Goal: Task Accomplishment & Management: Manage account settings

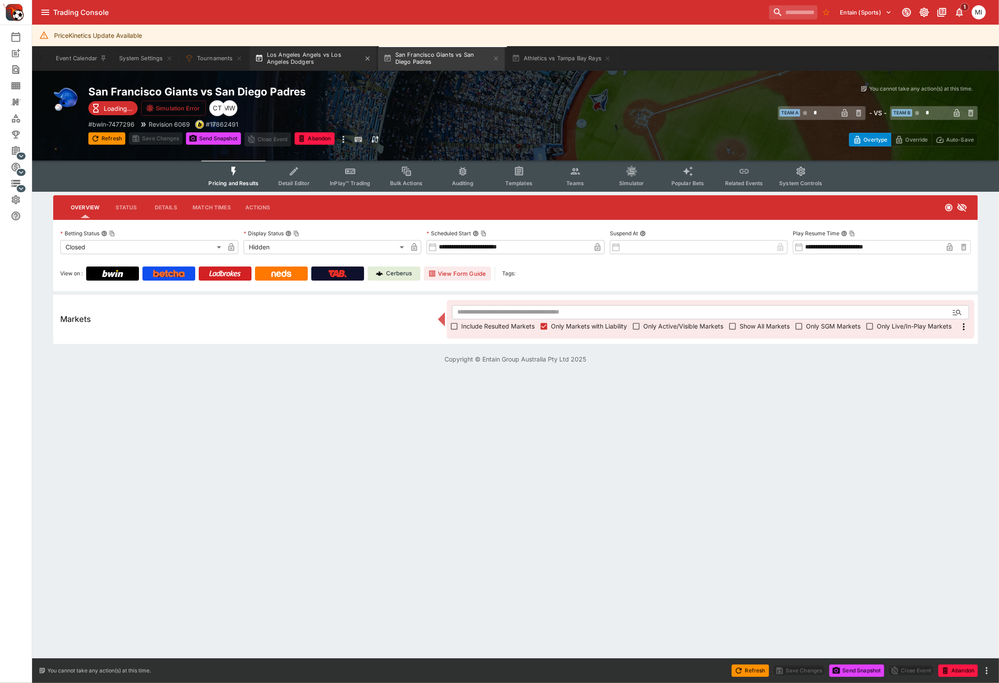
click at [372, 61] on button "Los Angeles Angels vs Los Angeles Dodgers" at bounding box center [313, 58] width 127 height 25
click at [369, 59] on icon "button" at bounding box center [367, 58] width 4 height 4
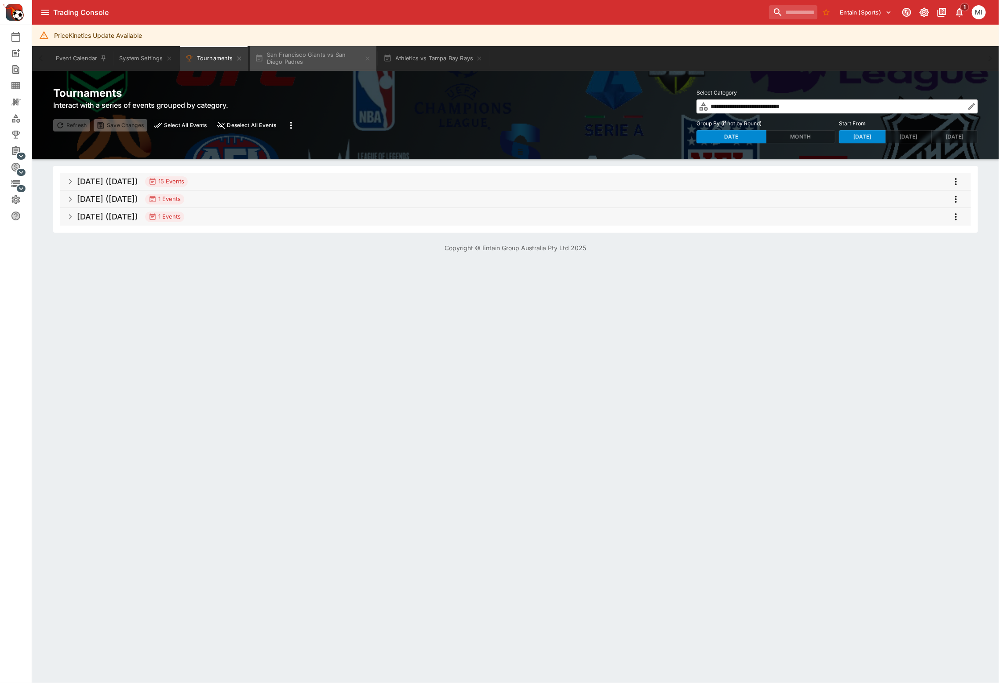
click at [369, 59] on icon "button" at bounding box center [367, 58] width 4 height 4
click at [346, 60] on button "Athletics vs Tampa Bay Rays" at bounding box center [305, 58] width 110 height 25
click at [351, 60] on icon "button" at bounding box center [350, 58] width 7 height 7
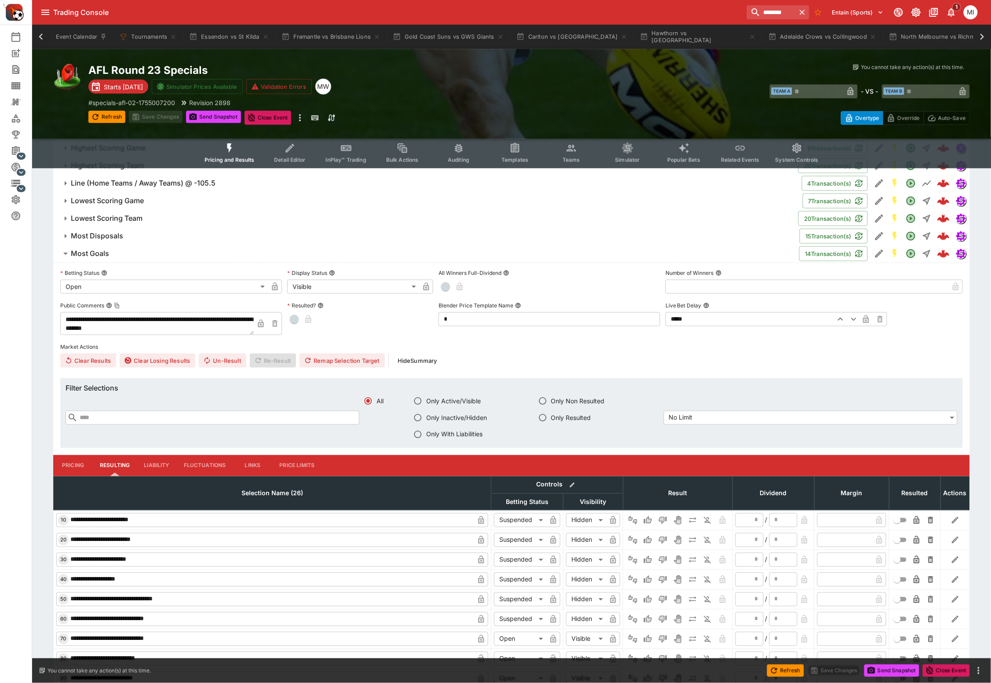
scroll to position [0, 307]
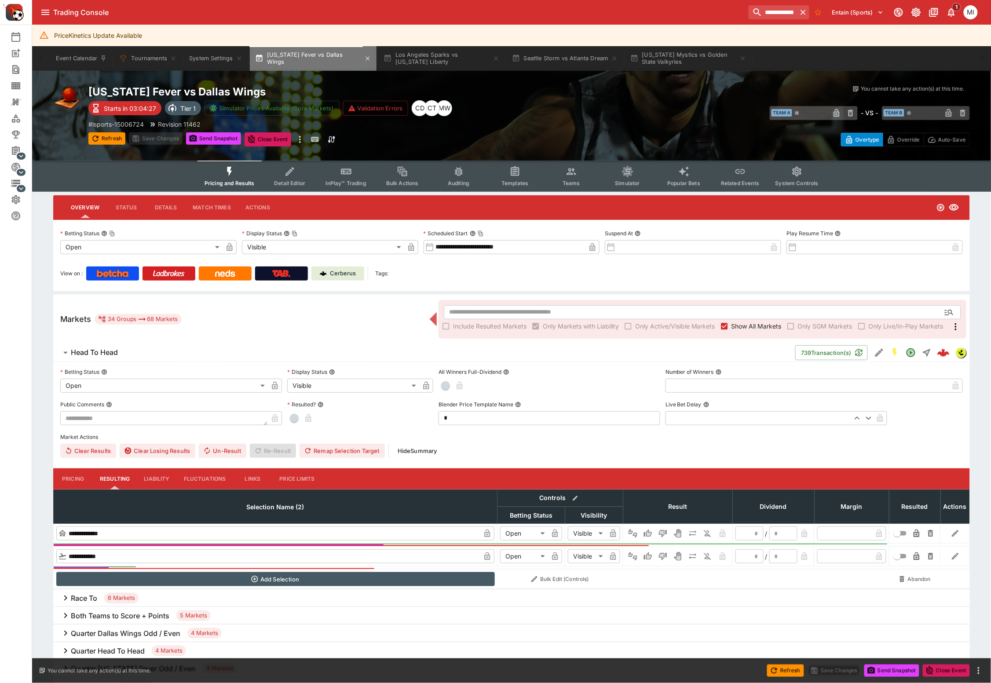
drag, startPoint x: 325, startPoint y: 52, endPoint x: 233, endPoint y: 112, distance: 110.0
click at [325, 52] on button "Indiana Fever vs Dallas Wings" at bounding box center [313, 58] width 127 height 25
click at [142, 125] on p "# lsports-15006724" at bounding box center [115, 124] width 55 height 9
click at [404, 60] on button "Los Angeles Sparks vs New York Liberty" at bounding box center [441, 58] width 127 height 25
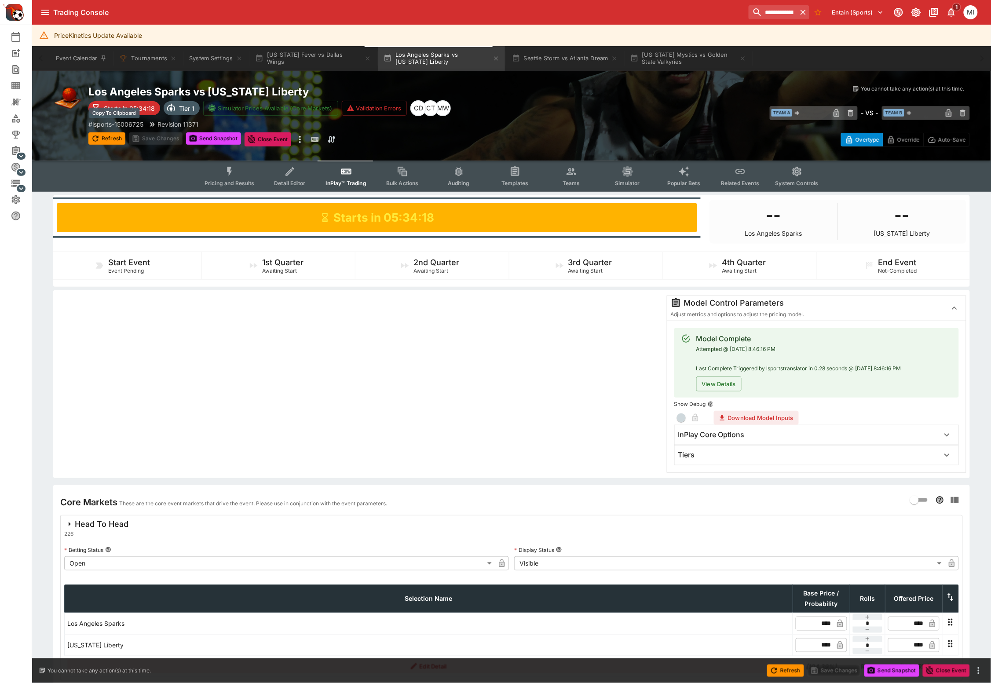
click at [133, 124] on p "# lsports-15006725" at bounding box center [115, 124] width 55 height 9
click at [202, 64] on button "System Settings" at bounding box center [216, 58] width 64 height 25
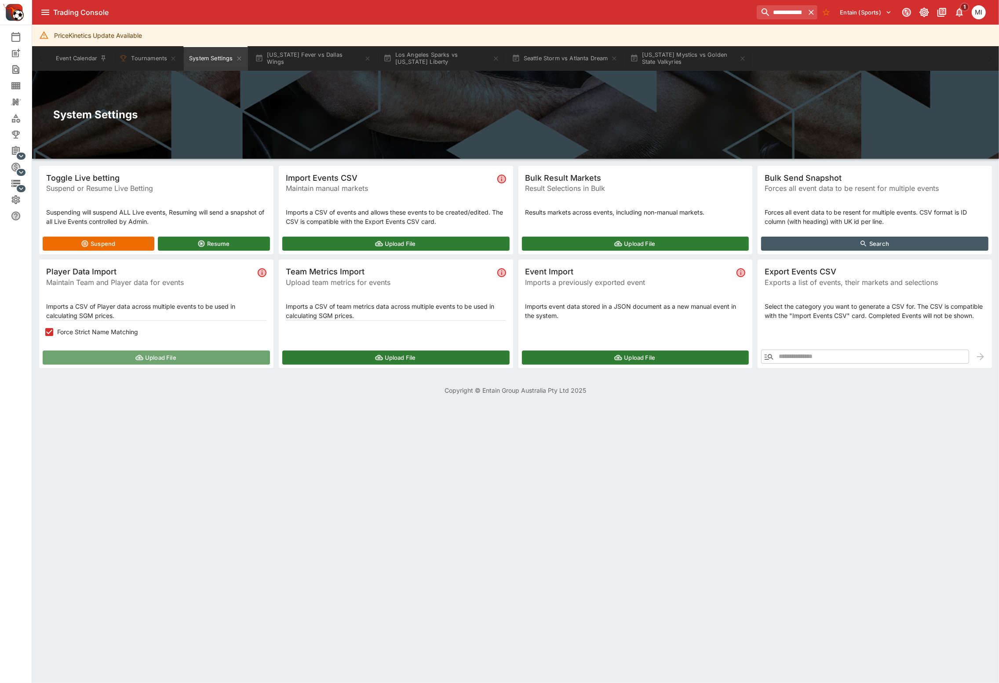
click at [100, 354] on button "Upload File" at bounding box center [156, 357] width 227 height 14
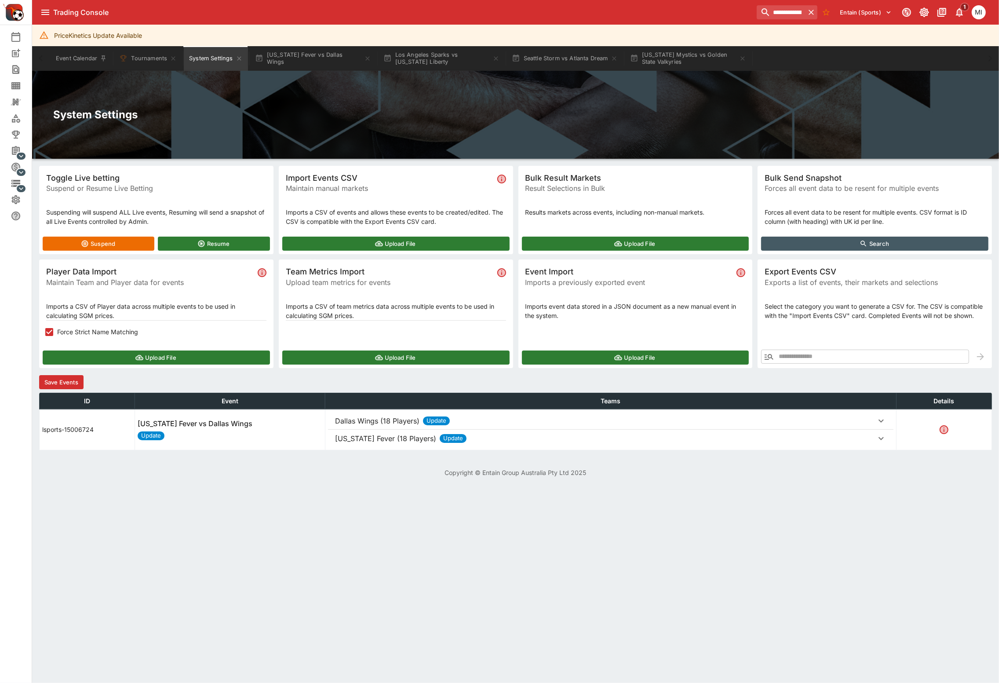
click at [71, 381] on button "Save Events" at bounding box center [61, 382] width 44 height 14
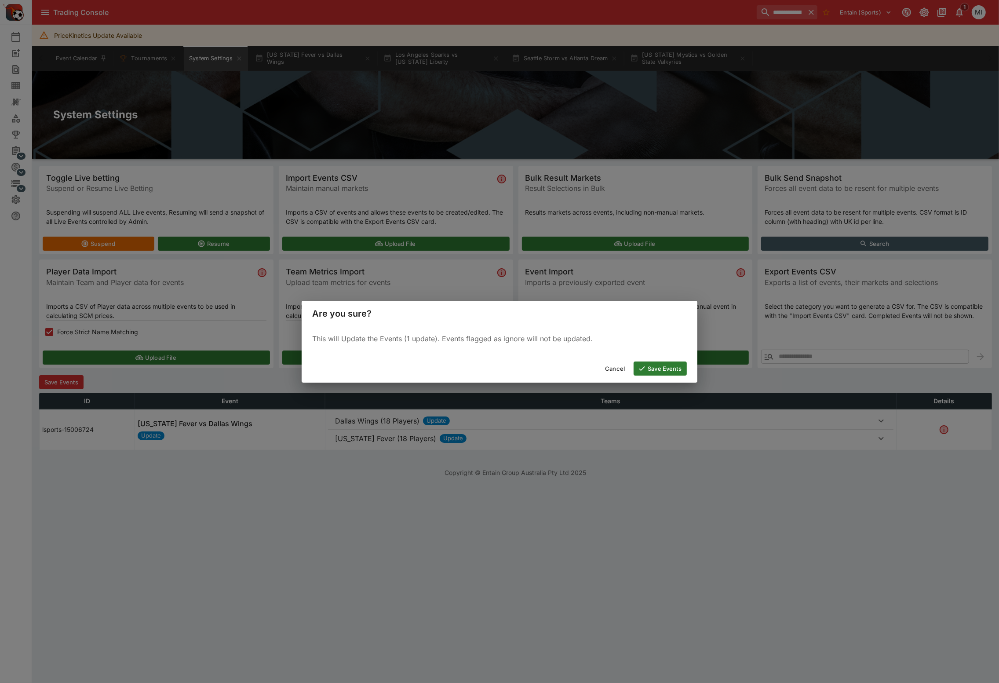
click at [647, 366] on button "Save Events" at bounding box center [660, 368] width 53 height 14
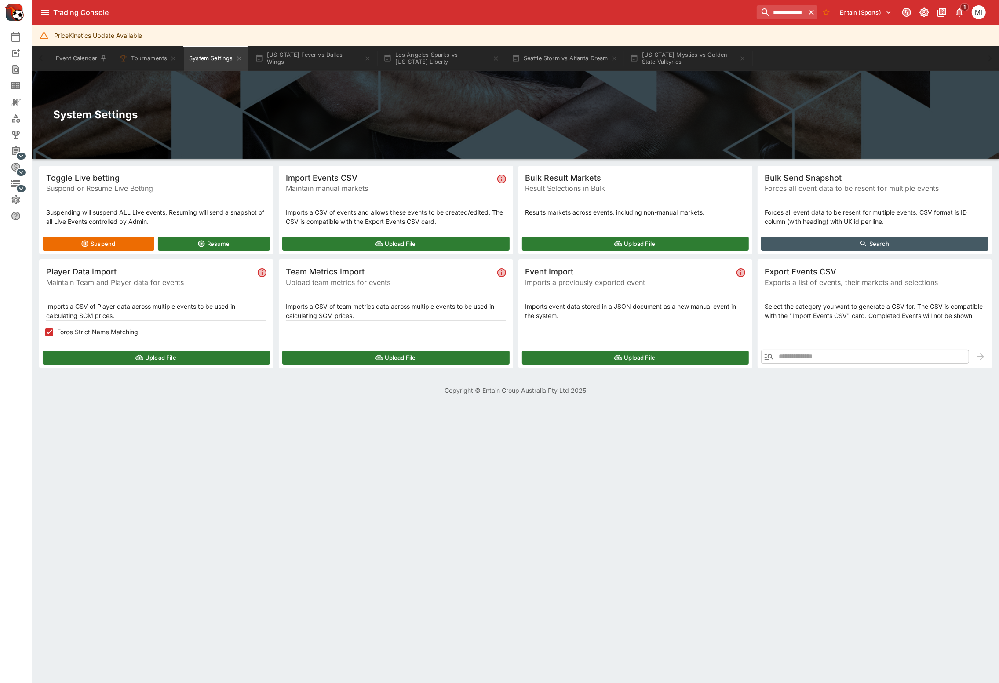
click at [175, 354] on button "Upload File" at bounding box center [156, 357] width 227 height 14
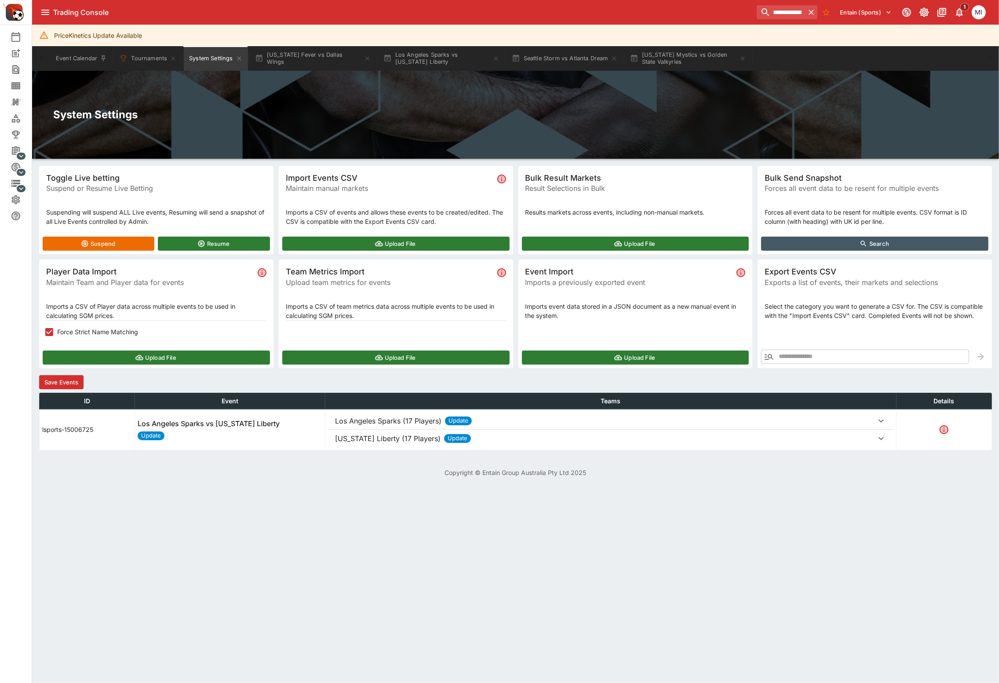
click at [65, 379] on button "Save Events" at bounding box center [61, 382] width 44 height 14
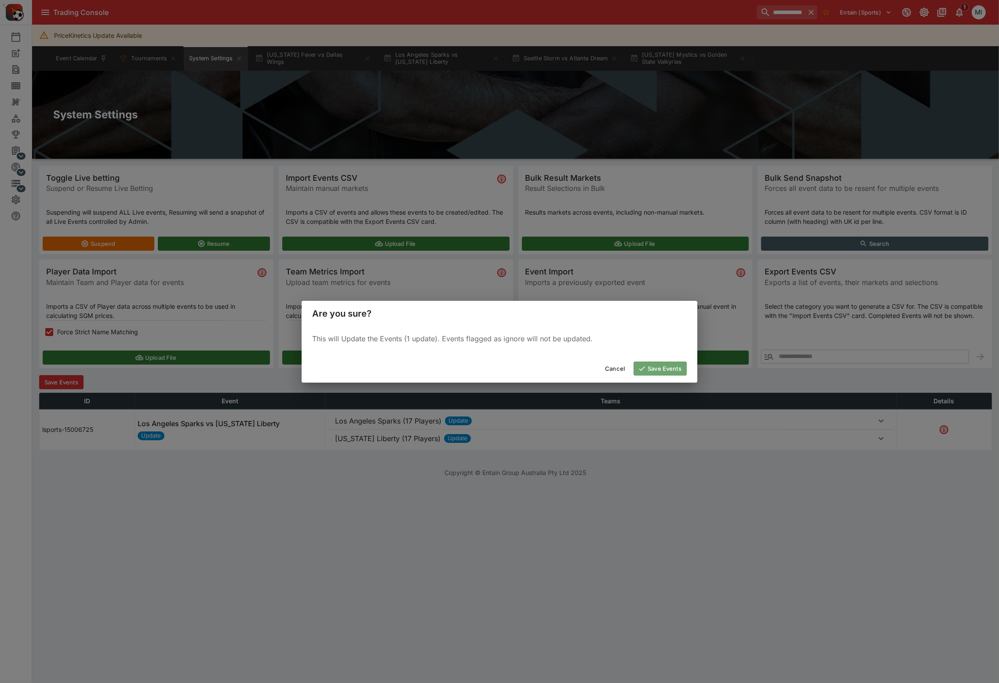
click at [649, 363] on button "Save Events" at bounding box center [660, 368] width 53 height 14
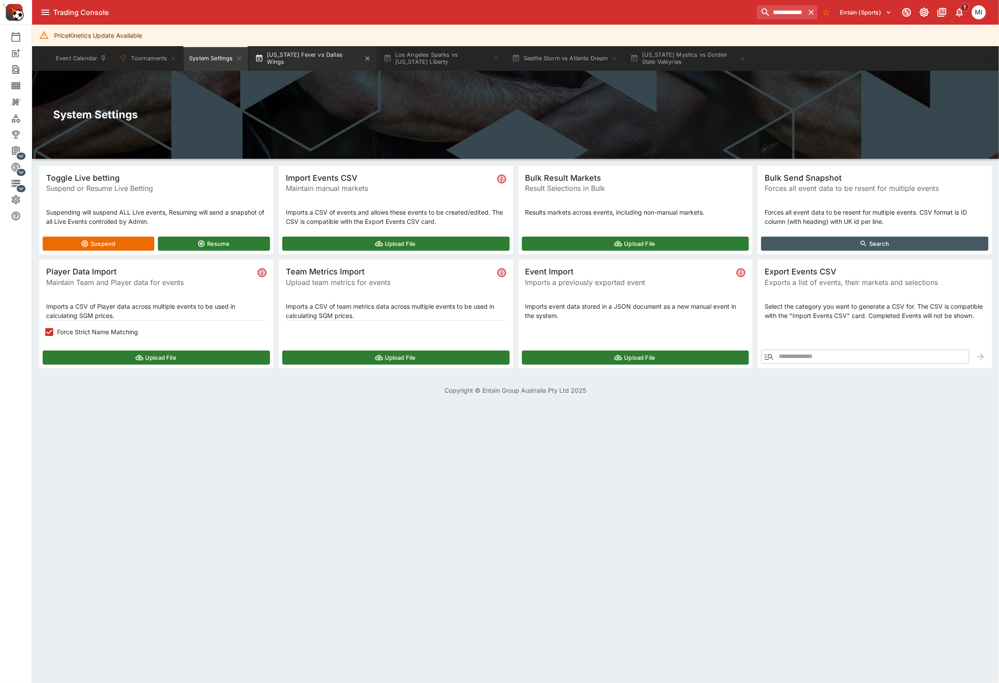
click at [315, 65] on button "Indiana Fever vs Dallas Wings" at bounding box center [313, 58] width 127 height 25
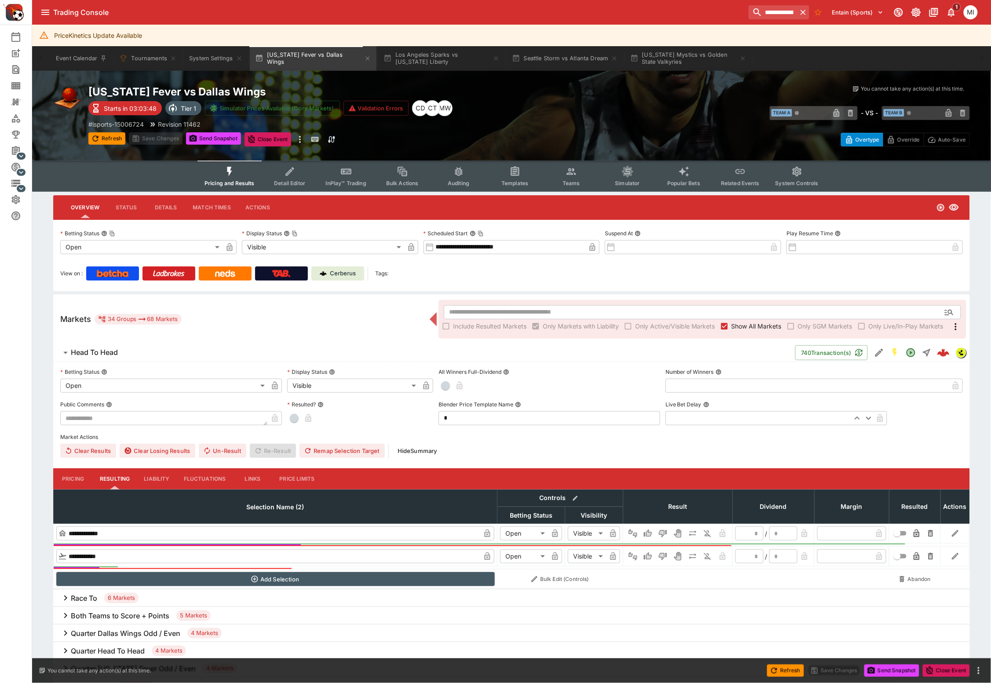
click at [226, 144] on span "Send Snapshot" at bounding box center [213, 139] width 55 height 14
click at [226, 141] on button "Send Snapshot" at bounding box center [213, 138] width 55 height 12
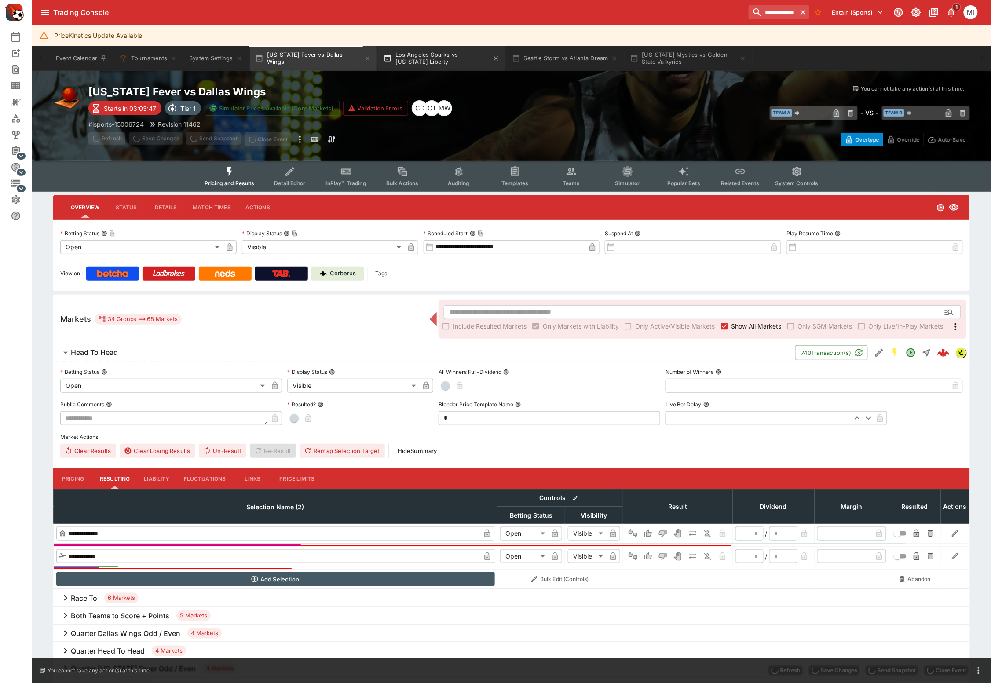
click at [422, 61] on button "Los Angeles Sparks vs New York Liberty" at bounding box center [441, 58] width 127 height 25
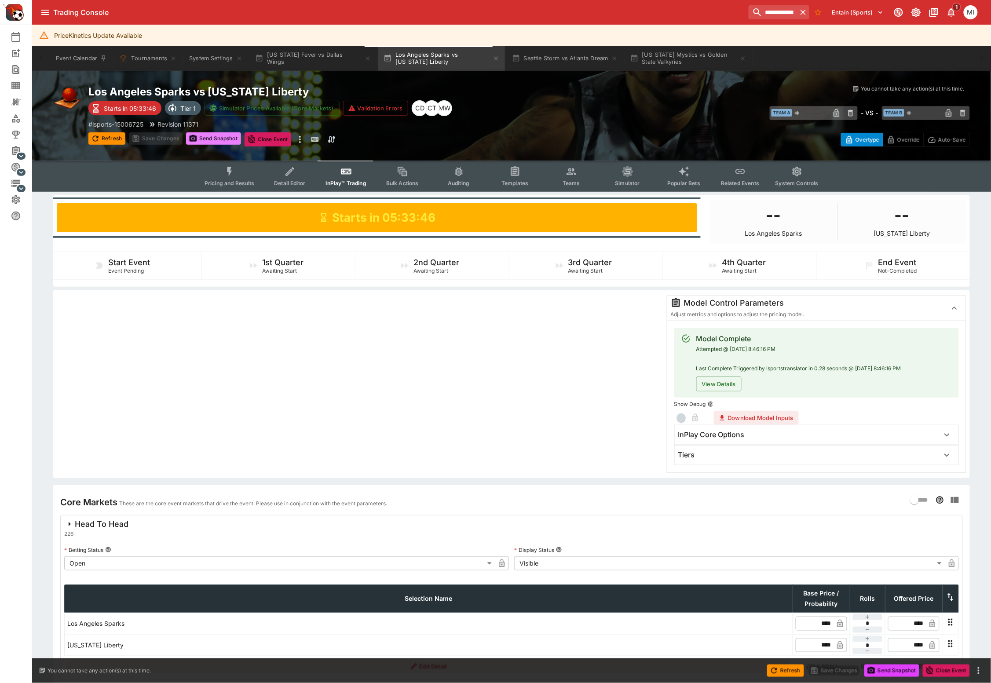
click at [218, 139] on button "Send Snapshot" at bounding box center [213, 138] width 55 height 12
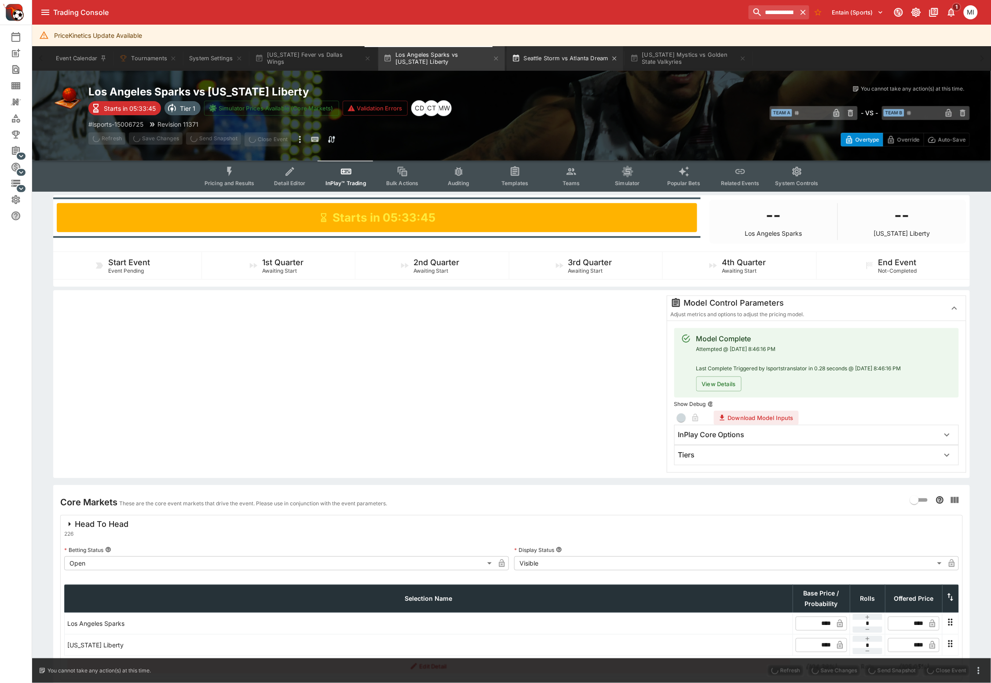
click at [542, 59] on button "Seattle Storm vs Atlanta Dream" at bounding box center [565, 58] width 117 height 25
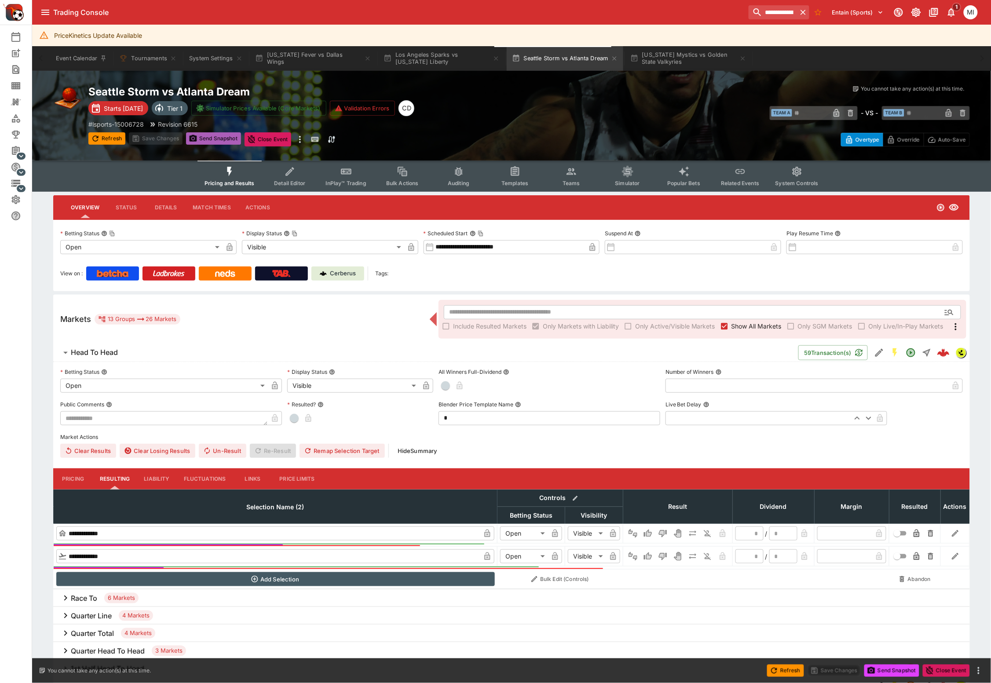
click at [219, 141] on button "Send Snapshot" at bounding box center [213, 138] width 55 height 12
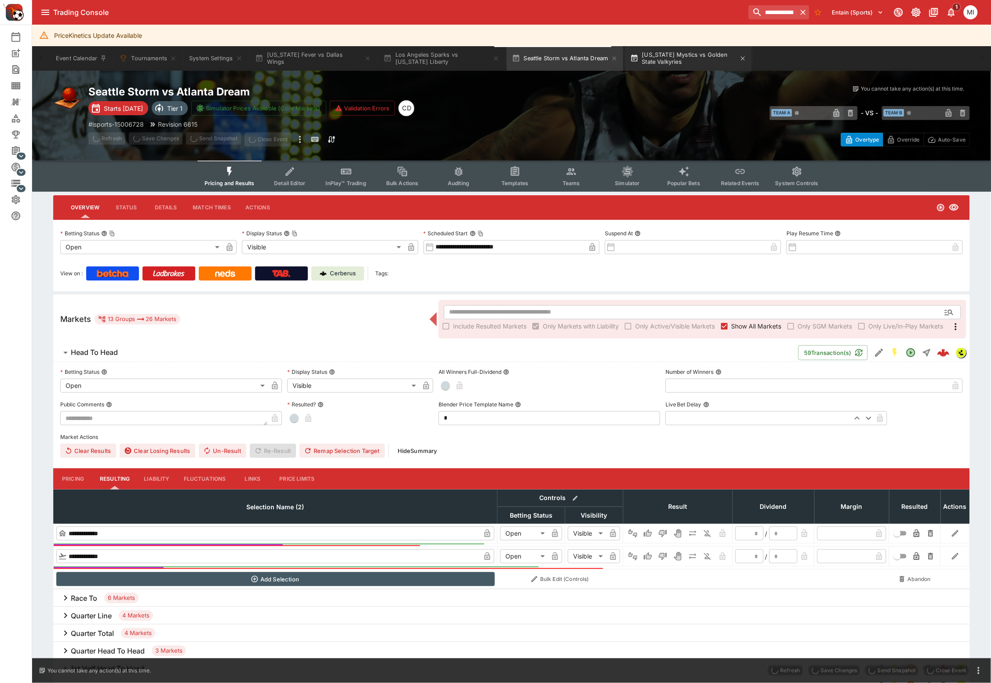
click at [669, 63] on button "Washington Mystics vs Golden State Valkyries" at bounding box center [688, 58] width 127 height 25
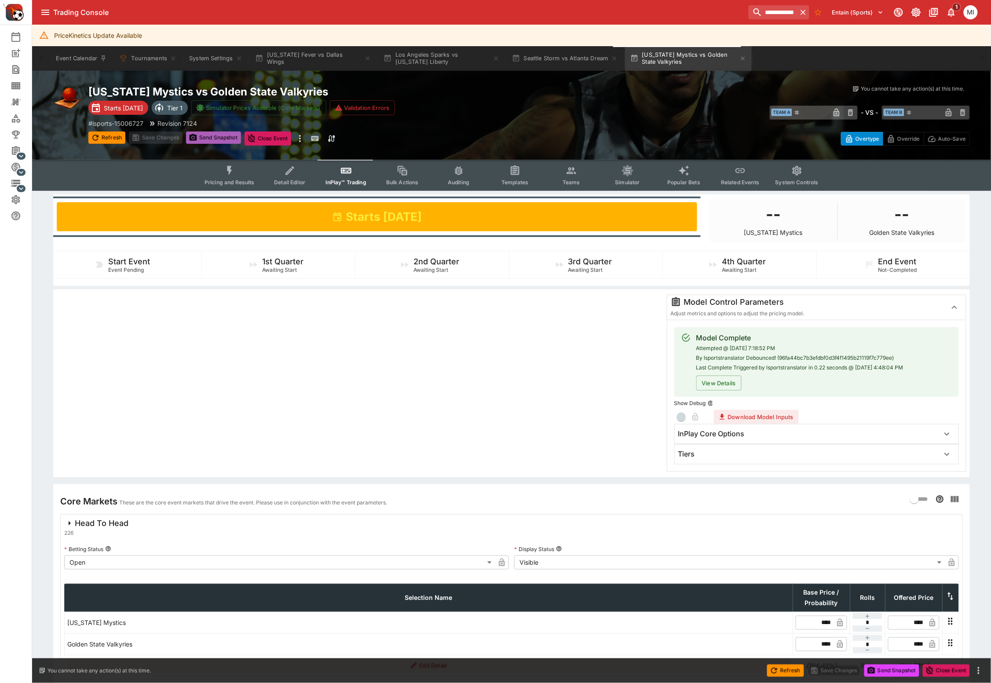
click at [223, 138] on button "Send Snapshot" at bounding box center [213, 137] width 55 height 12
click at [549, 59] on button "Seattle Storm vs Atlanta Dream" at bounding box center [565, 58] width 117 height 25
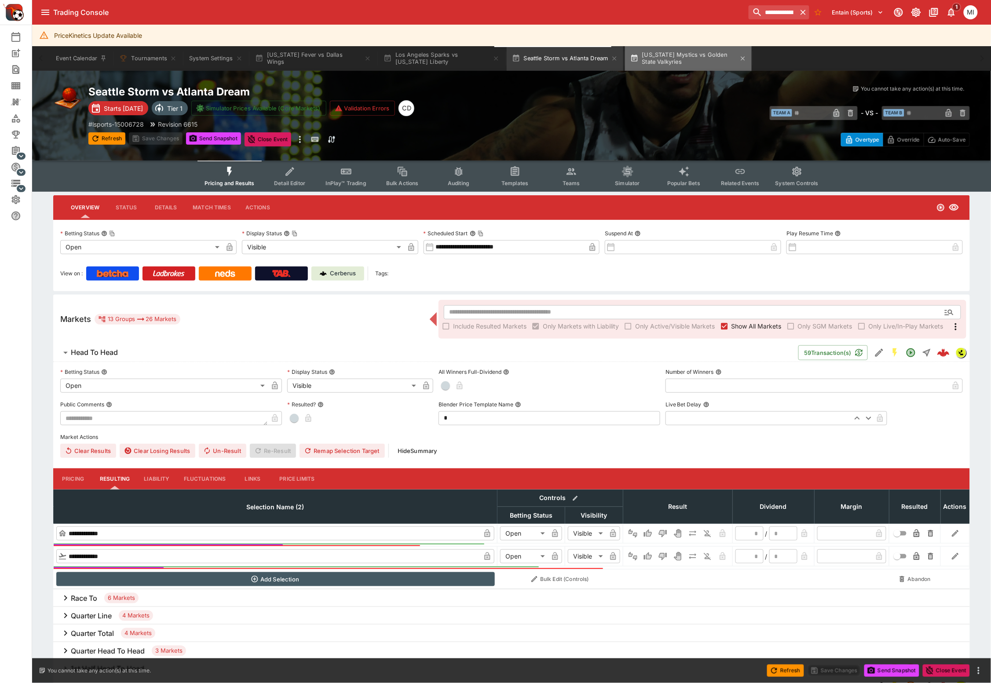
click at [690, 61] on button "Washington Mystics vs Golden State Valkyries" at bounding box center [688, 58] width 127 height 25
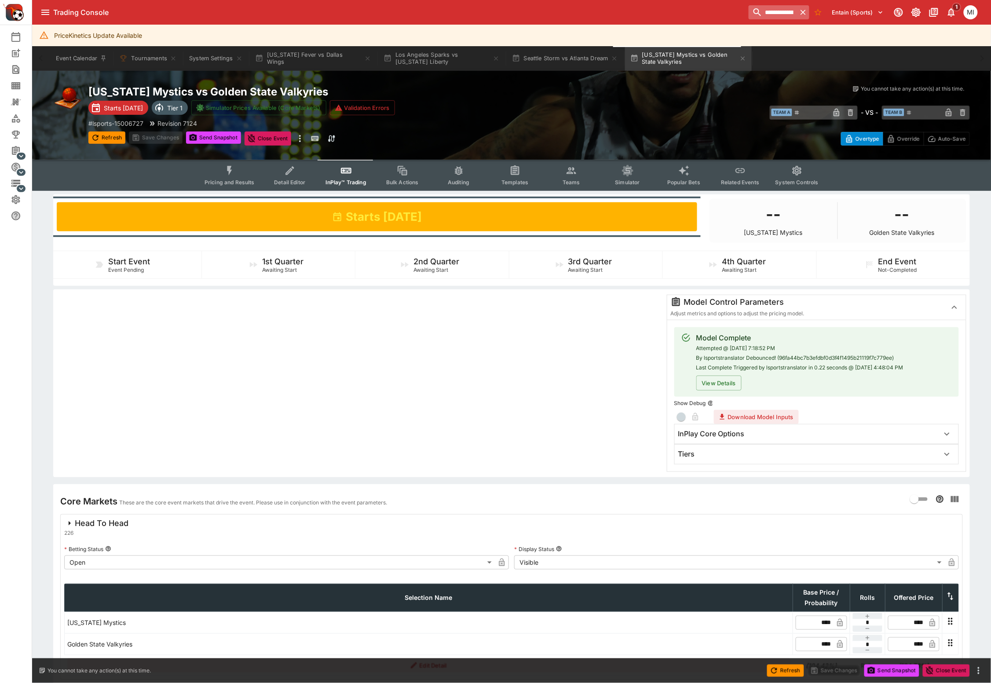
click at [802, 11] on icon "button" at bounding box center [802, 12] width 9 height 9
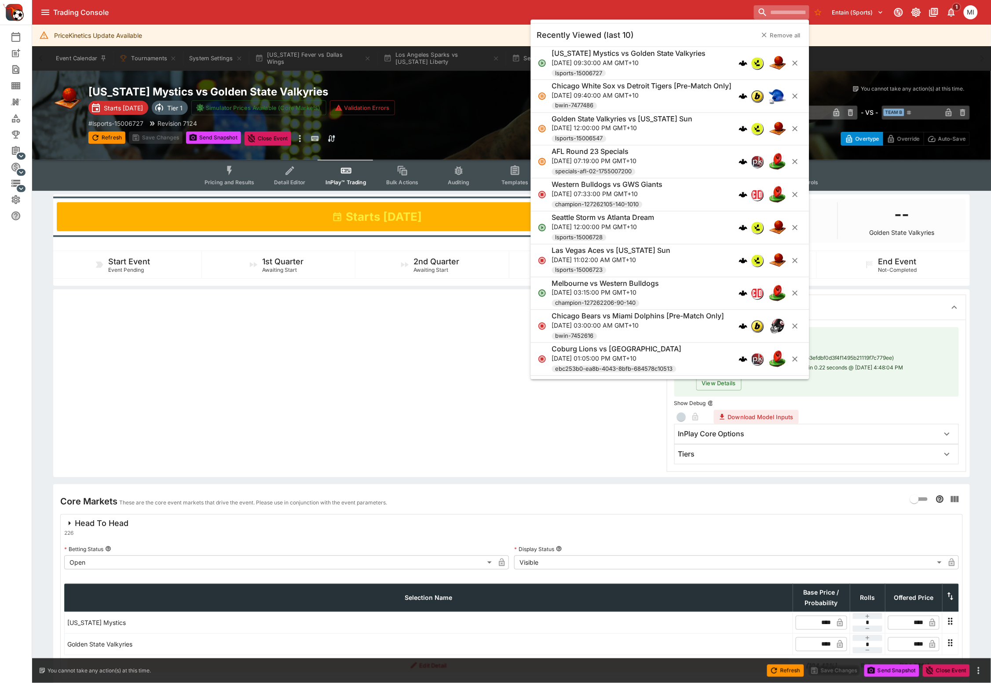
click at [775, 17] on input "search" at bounding box center [781, 12] width 55 height 14
paste input "**********"
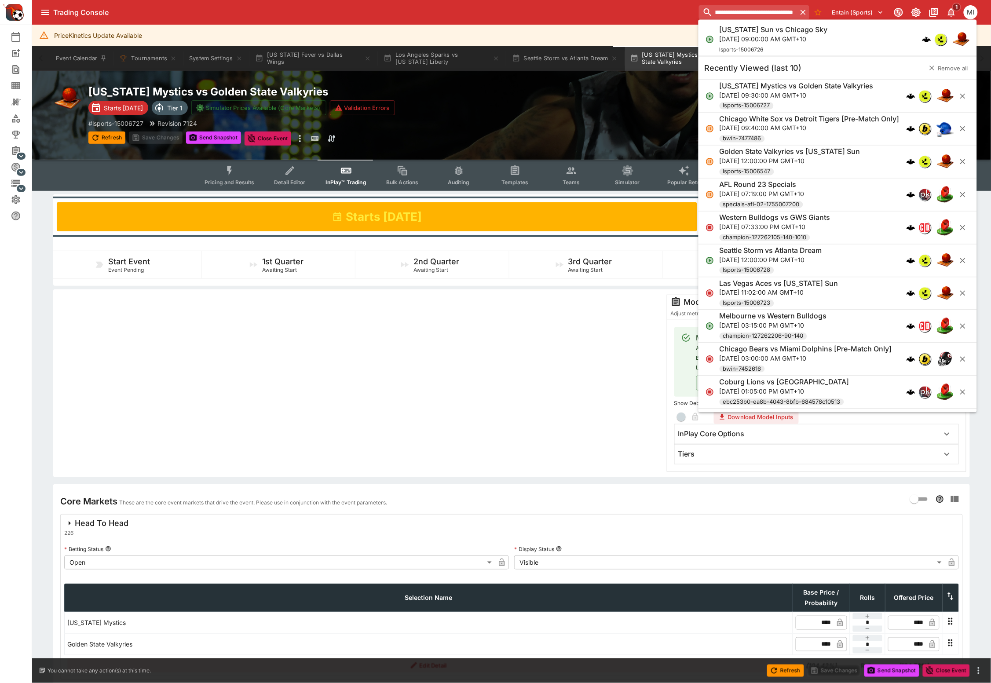
type input "**********"
click at [784, 38] on p "Thu, Aug 14, 2025, 09:00:00 AM GMT+10" at bounding box center [773, 38] width 108 height 9
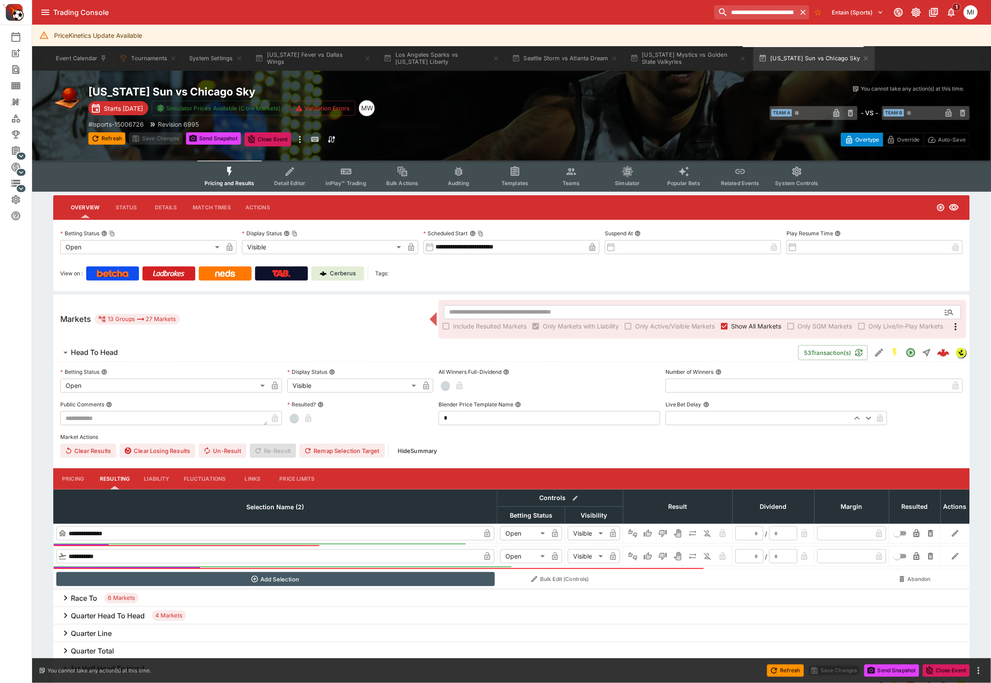
click at [338, 174] on button "InPlay™ Trading" at bounding box center [346, 175] width 56 height 31
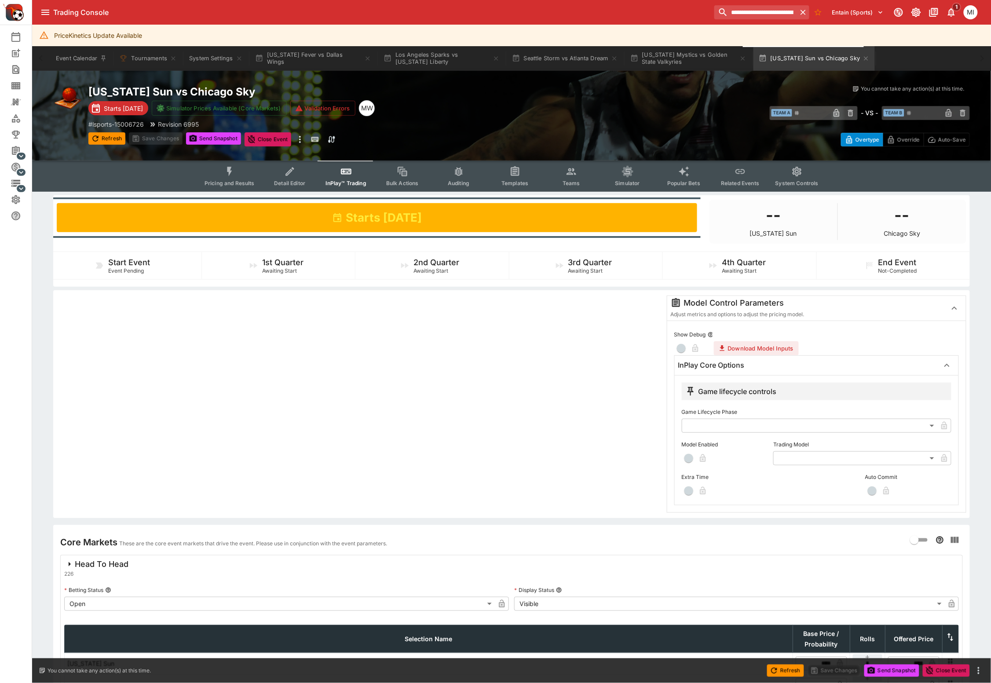
click at [803, 452] on body "**********" at bounding box center [495, 389] width 991 height 779
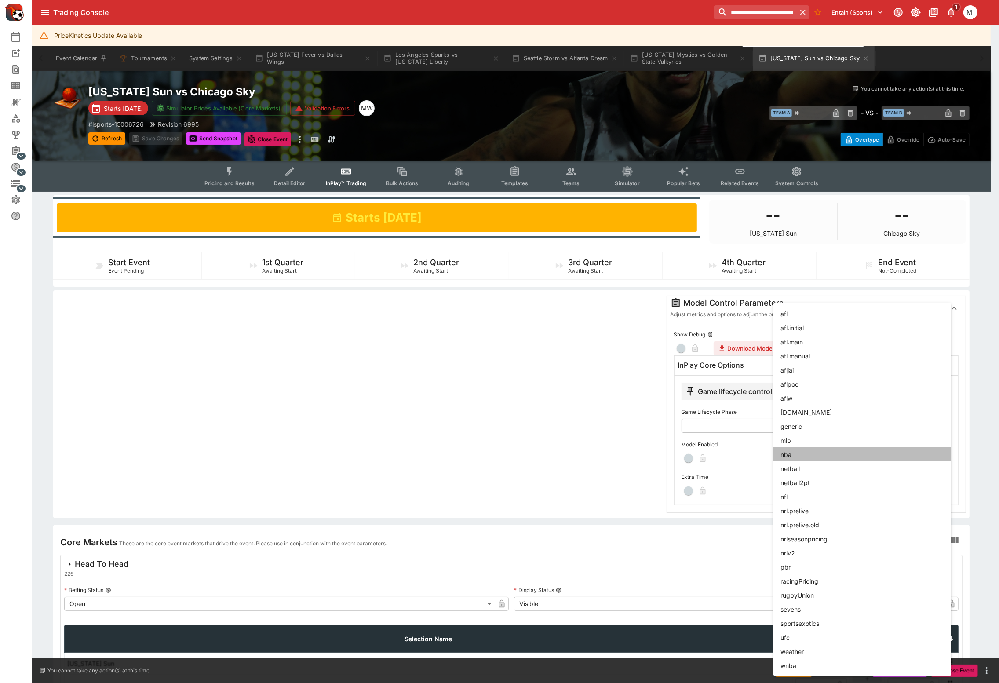
click at [793, 457] on li "nba" at bounding box center [862, 454] width 178 height 14
type input "***"
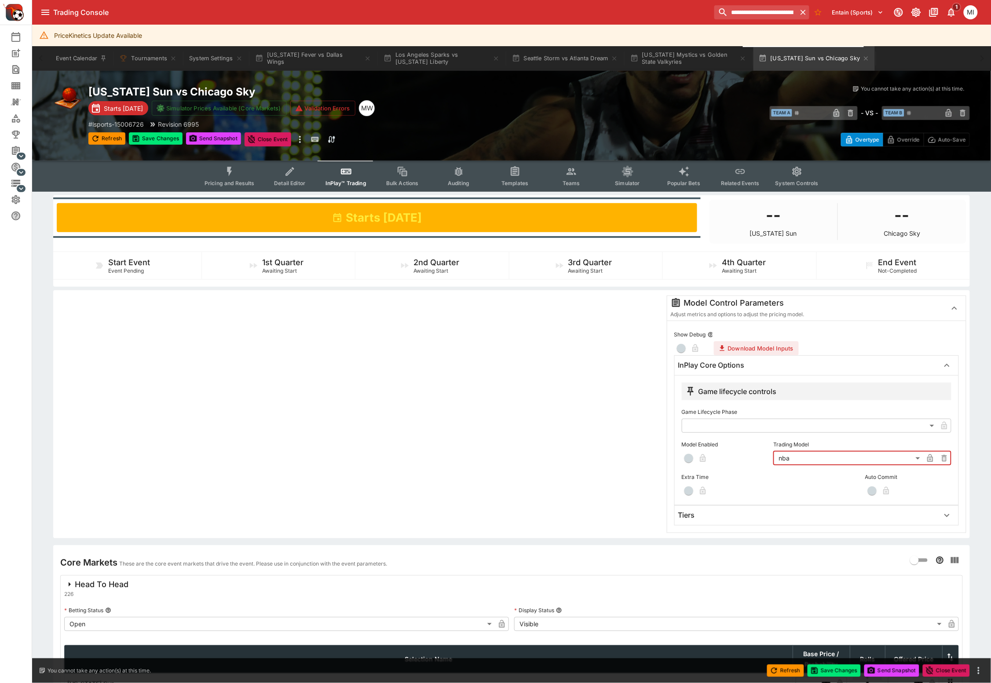
click at [692, 457] on span "button" at bounding box center [688, 458] width 9 height 9
click at [708, 516] on div "Tiers" at bounding box center [808, 514] width 261 height 9
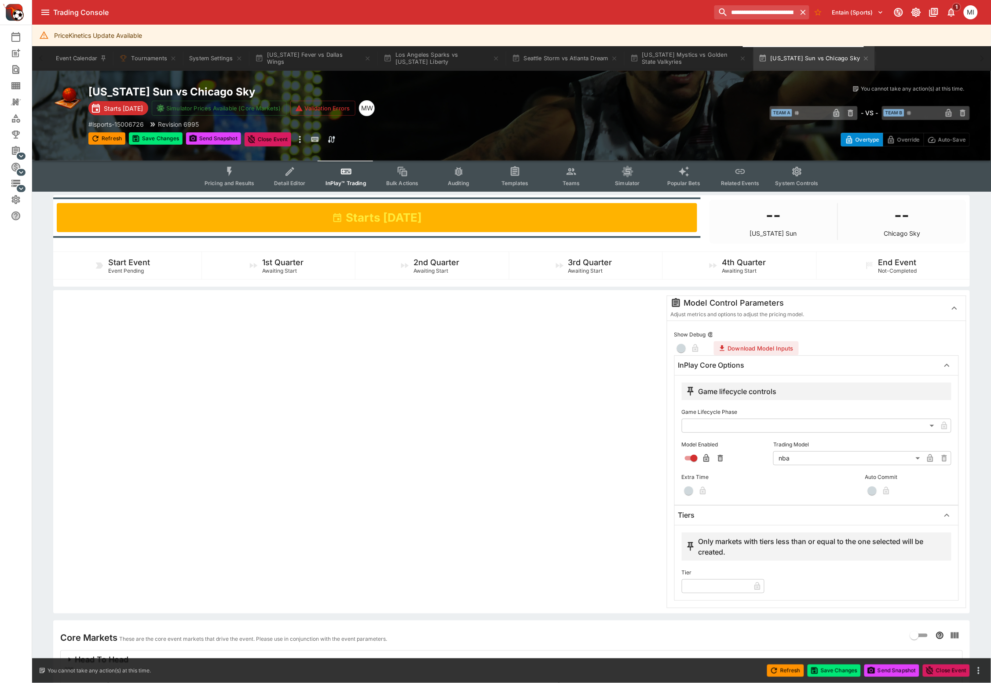
click at [704, 583] on input "text" at bounding box center [716, 586] width 69 height 14
type input "*"
click at [550, 551] on div at bounding box center [359, 451] width 605 height 313
click at [149, 136] on button "Save Changes" at bounding box center [156, 138] width 54 height 12
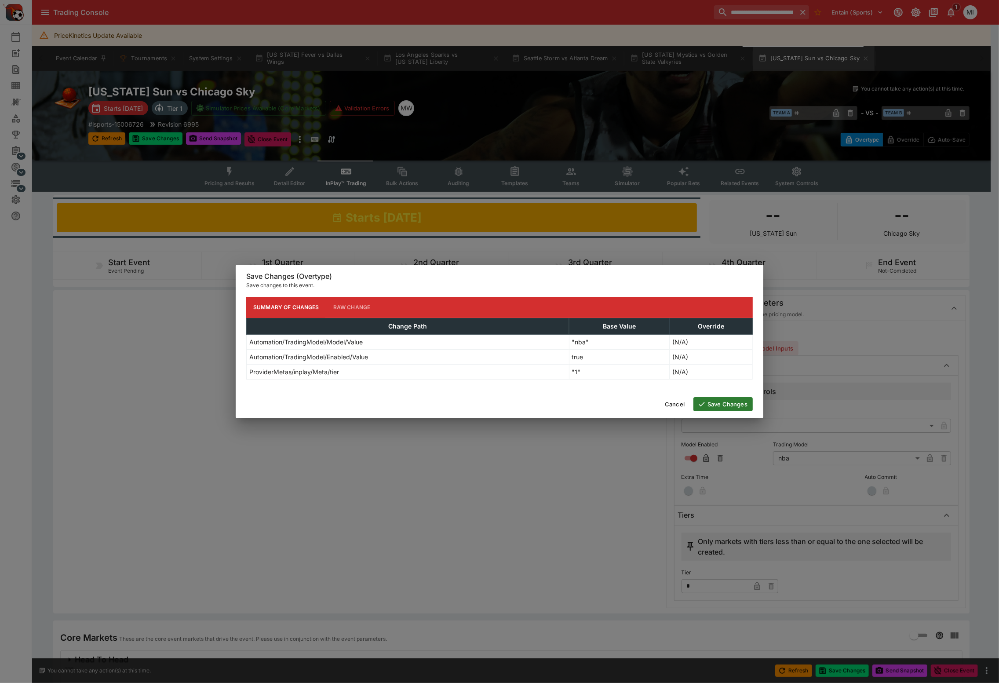
click at [724, 401] on button "Save Changes" at bounding box center [722, 404] width 59 height 14
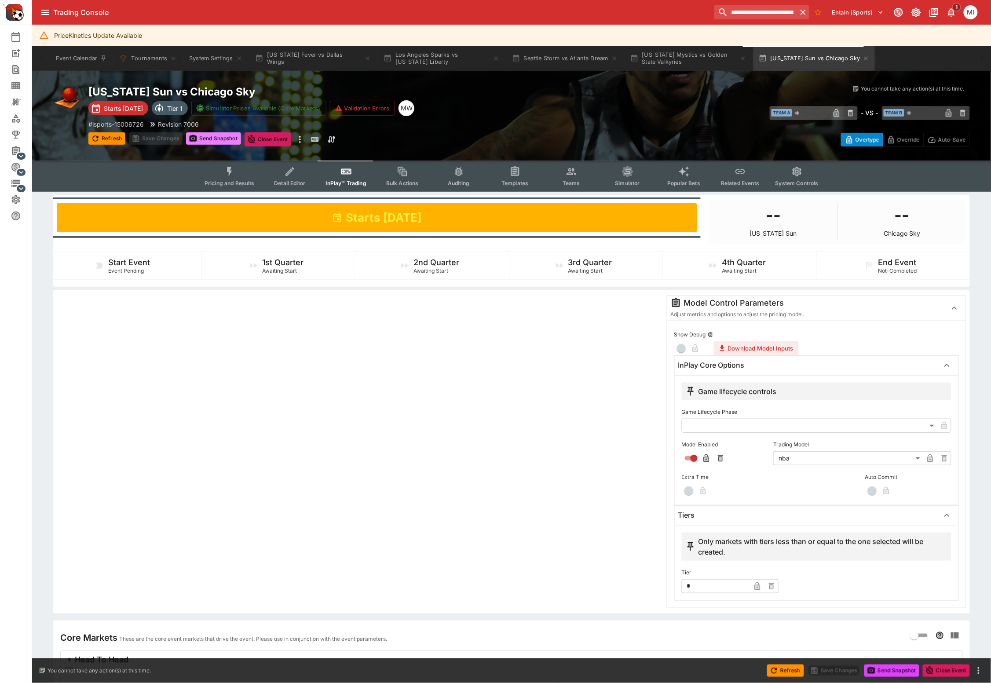
click at [225, 142] on button "Send Snapshot" at bounding box center [213, 138] width 55 height 12
click at [231, 173] on icon "Event type filters" at bounding box center [229, 171] width 11 height 11
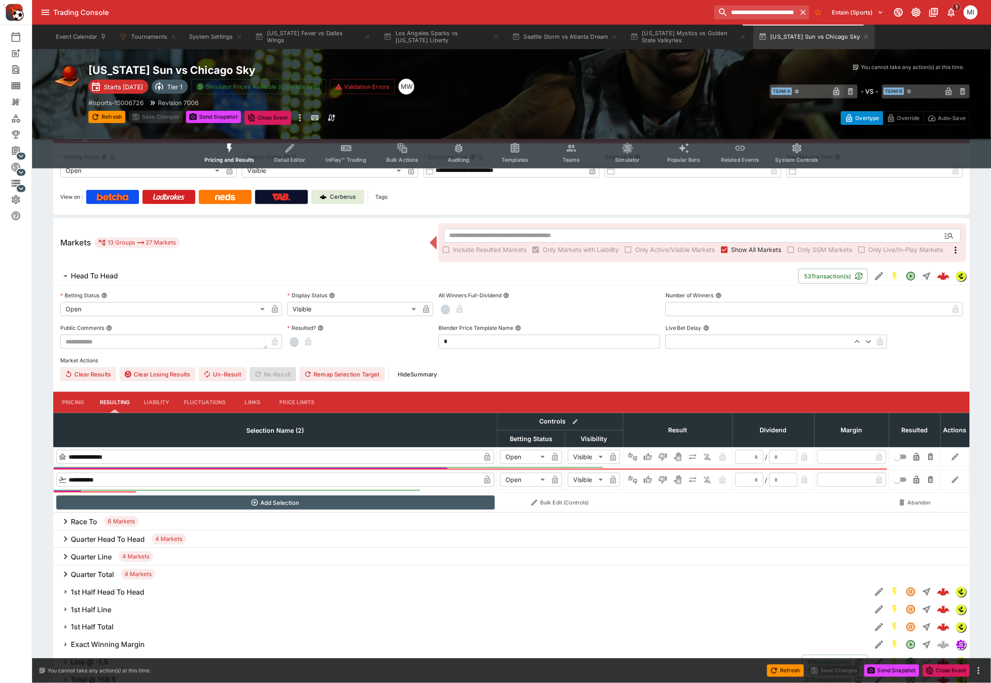
scroll to position [147, 0]
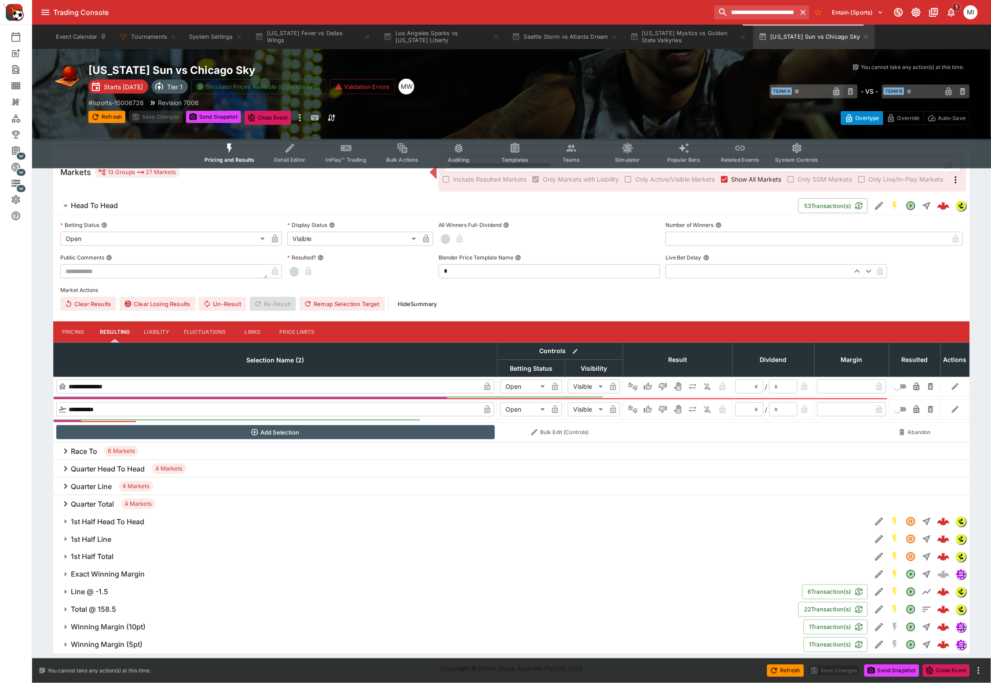
click at [100, 506] on h6 "Quarter Total" at bounding box center [92, 503] width 43 height 9
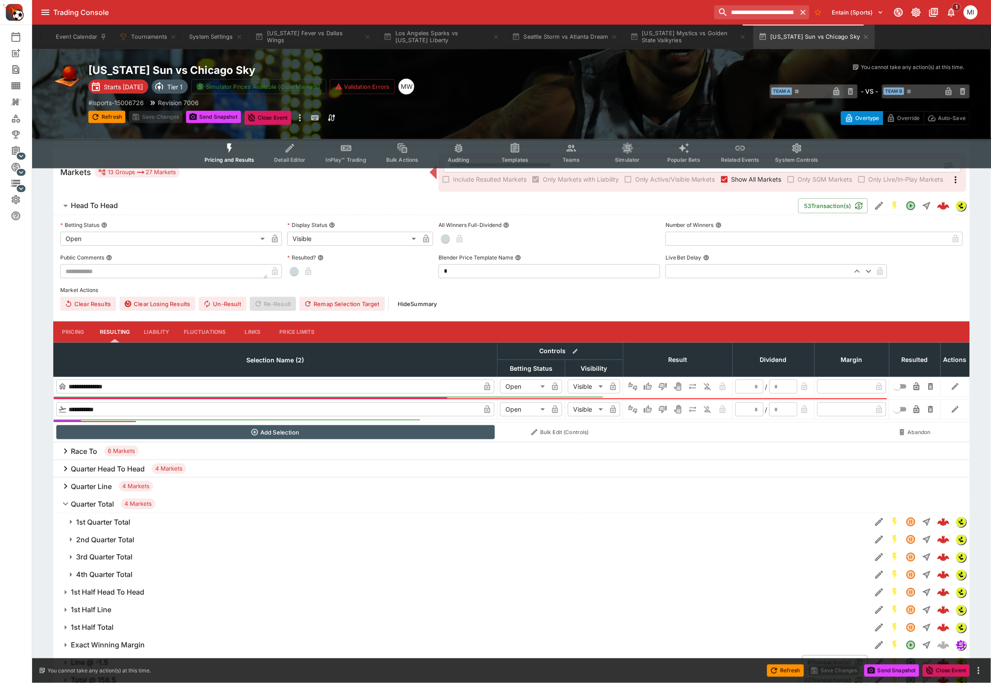
click at [100, 506] on h6 "Quarter Total" at bounding box center [92, 503] width 43 height 9
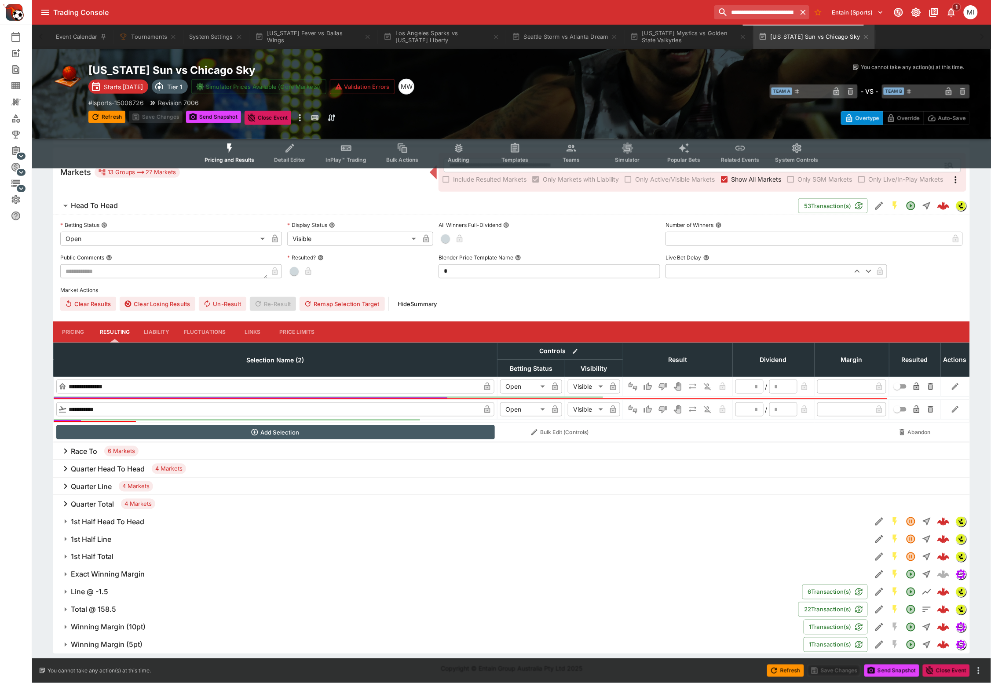
click at [96, 486] on h6 "Quarter Line" at bounding box center [91, 486] width 41 height 9
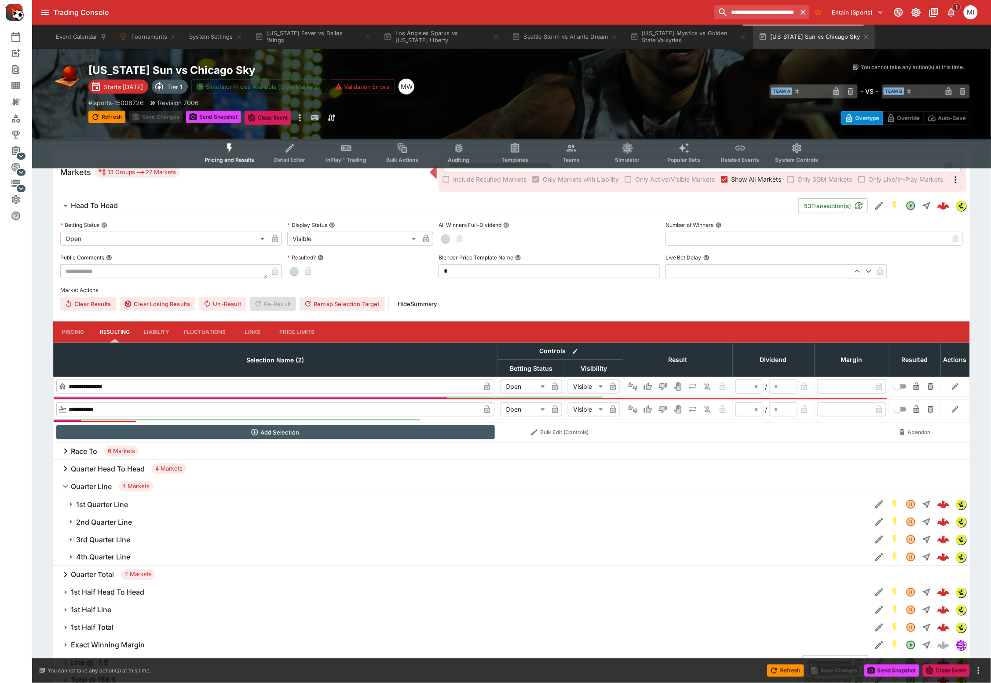
click at [96, 486] on h6 "Quarter Line" at bounding box center [91, 486] width 41 height 9
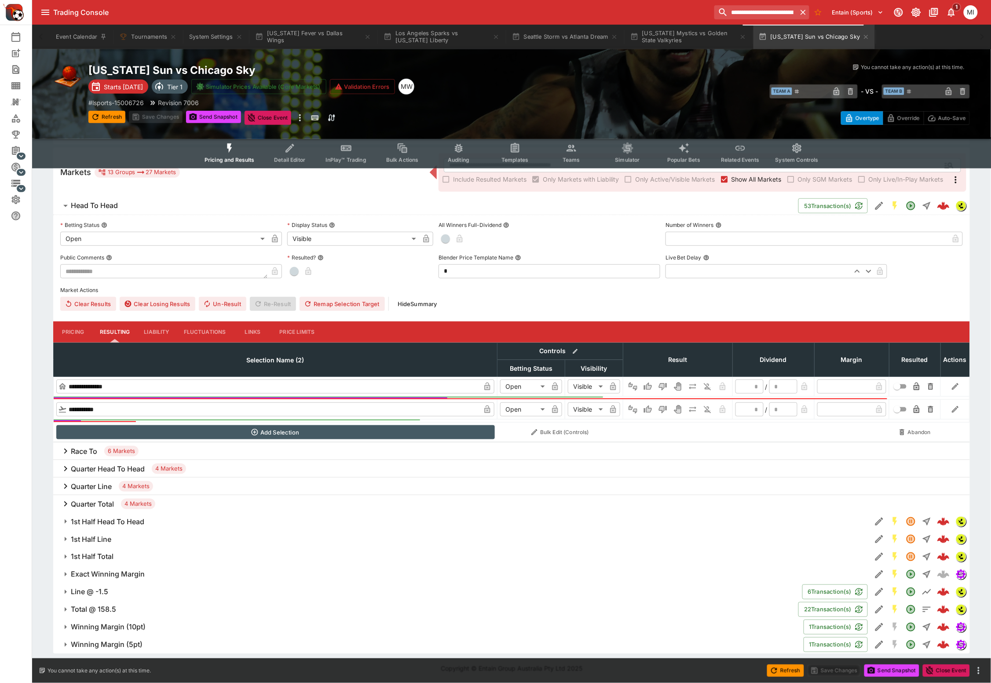
click at [97, 471] on h6 "Quarter Head To Head" at bounding box center [108, 468] width 74 height 9
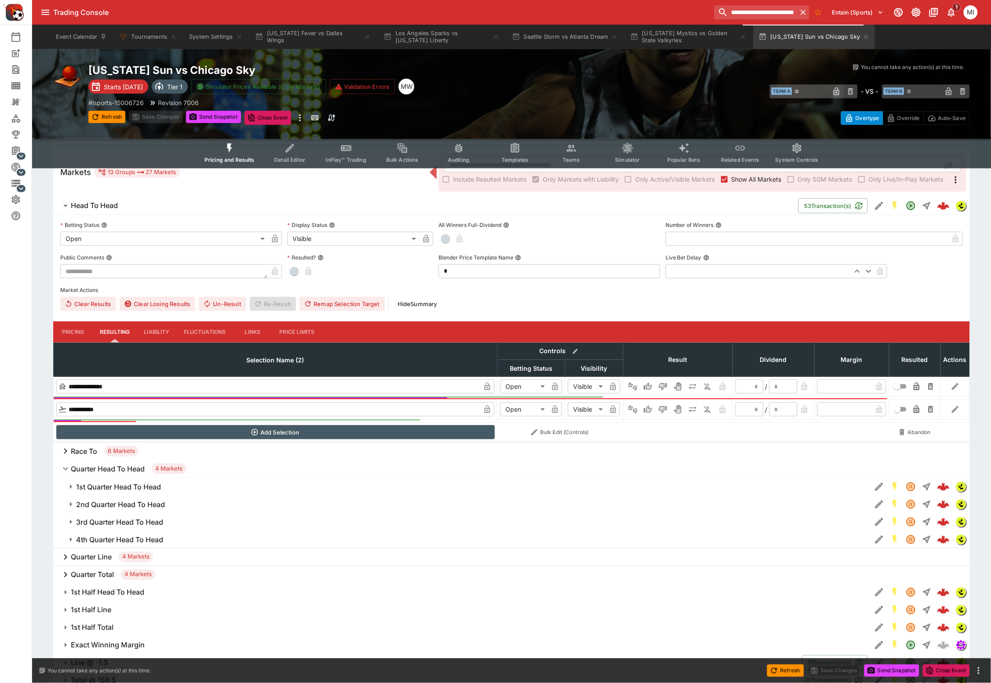
click at [97, 471] on h6 "Quarter Head To Head" at bounding box center [108, 468] width 74 height 9
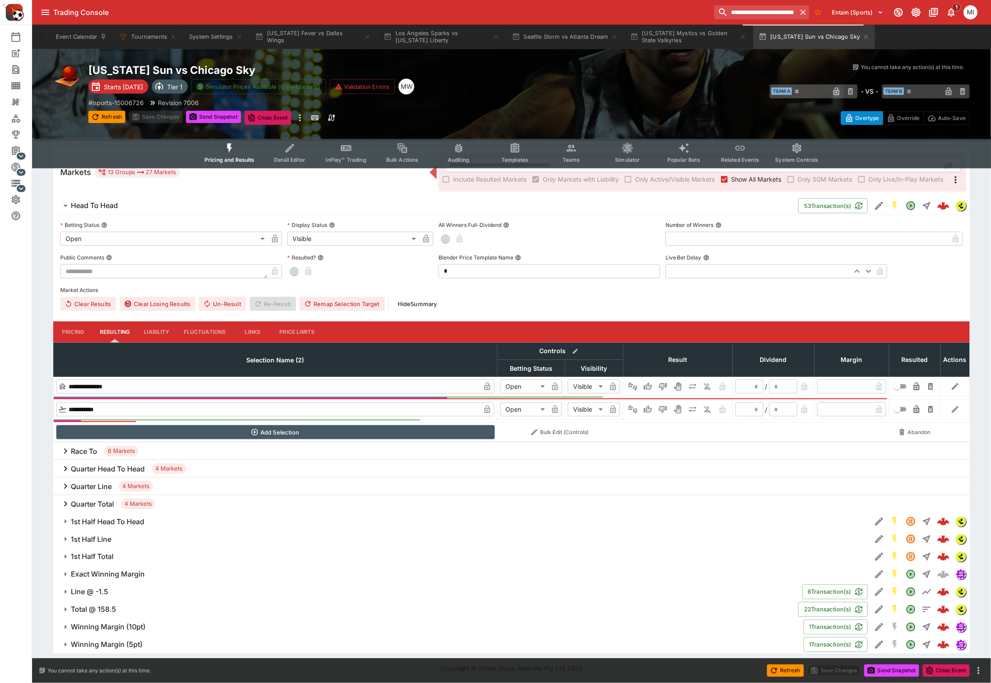
click at [290, 153] on icon "Event type filters" at bounding box center [289, 147] width 11 height 11
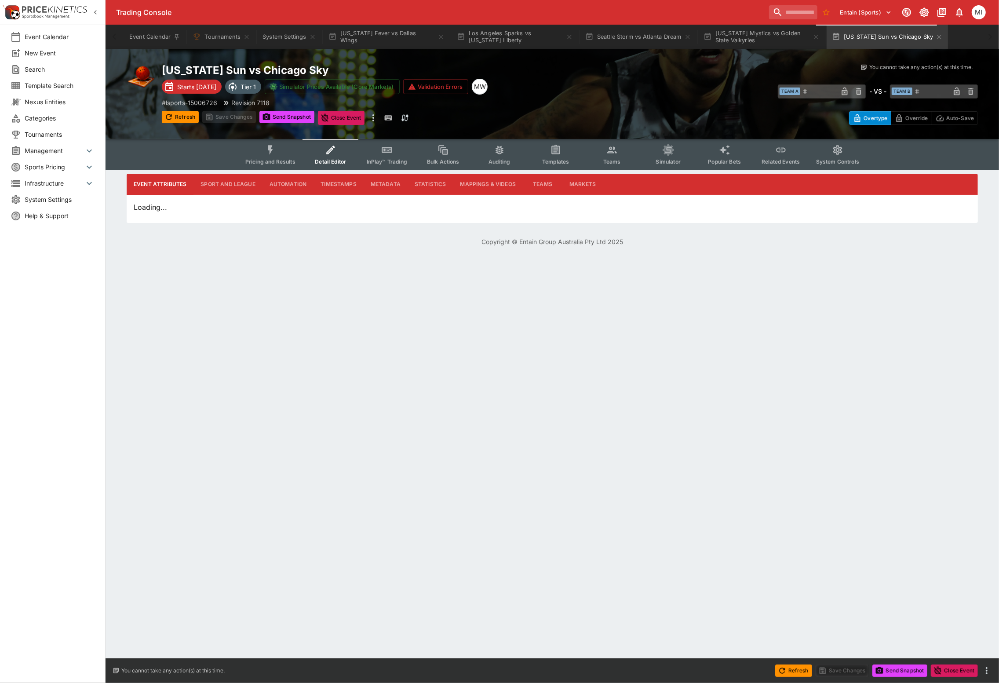
drag, startPoint x: 95, startPoint y: 12, endPoint x: 234, endPoint y: 157, distance: 200.9
click at [95, 12] on icon "button" at bounding box center [95, 12] width 9 height 9
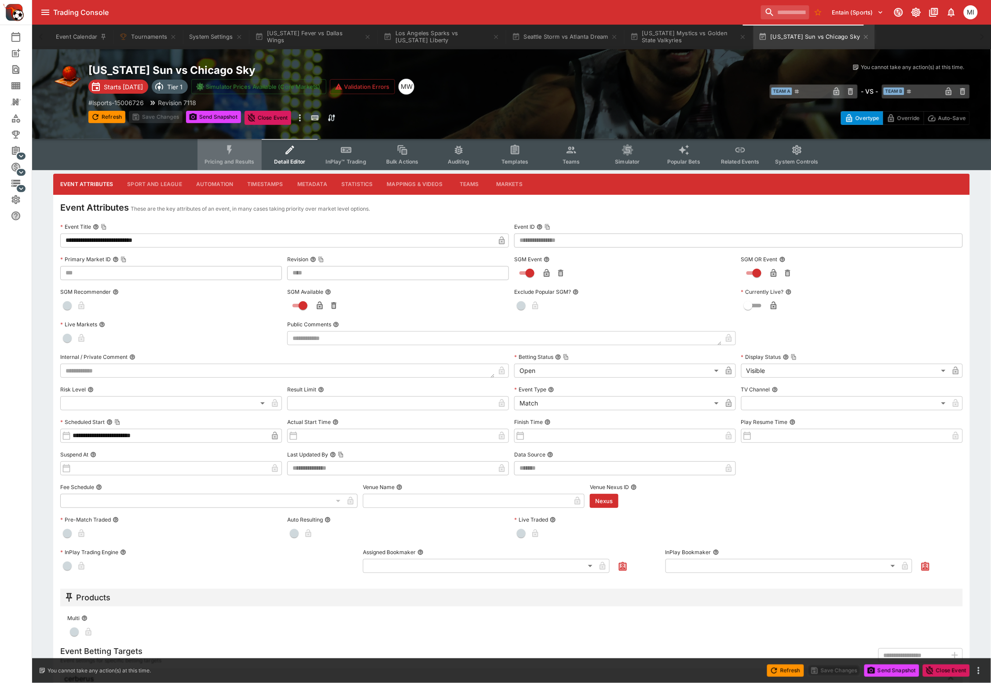
click at [227, 158] on span "Pricing and Results" at bounding box center [229, 161] width 50 height 7
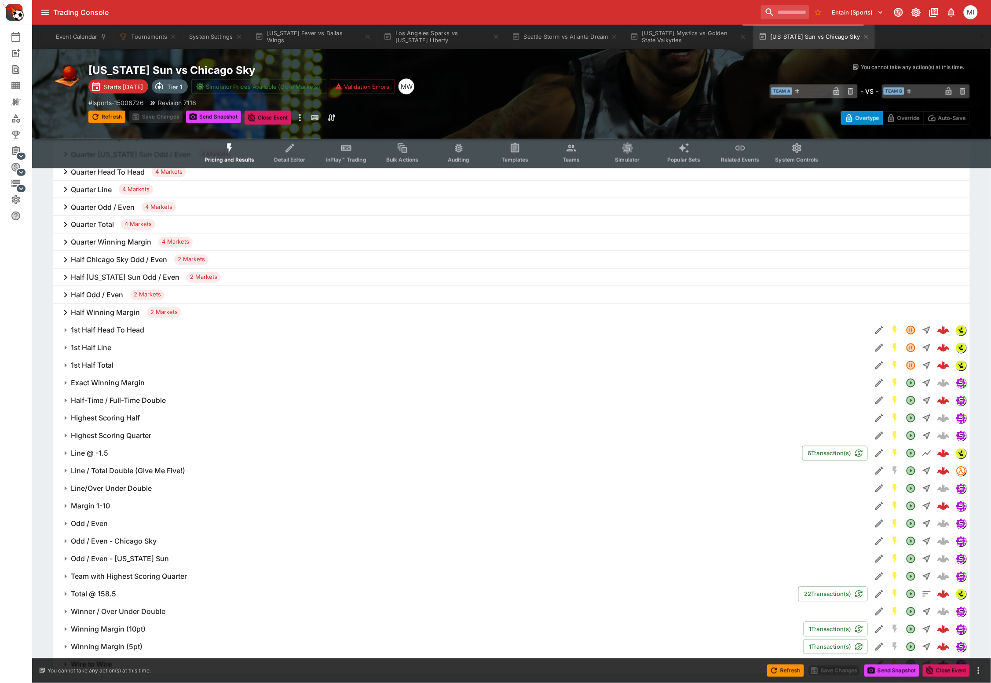
scroll to position [495, 0]
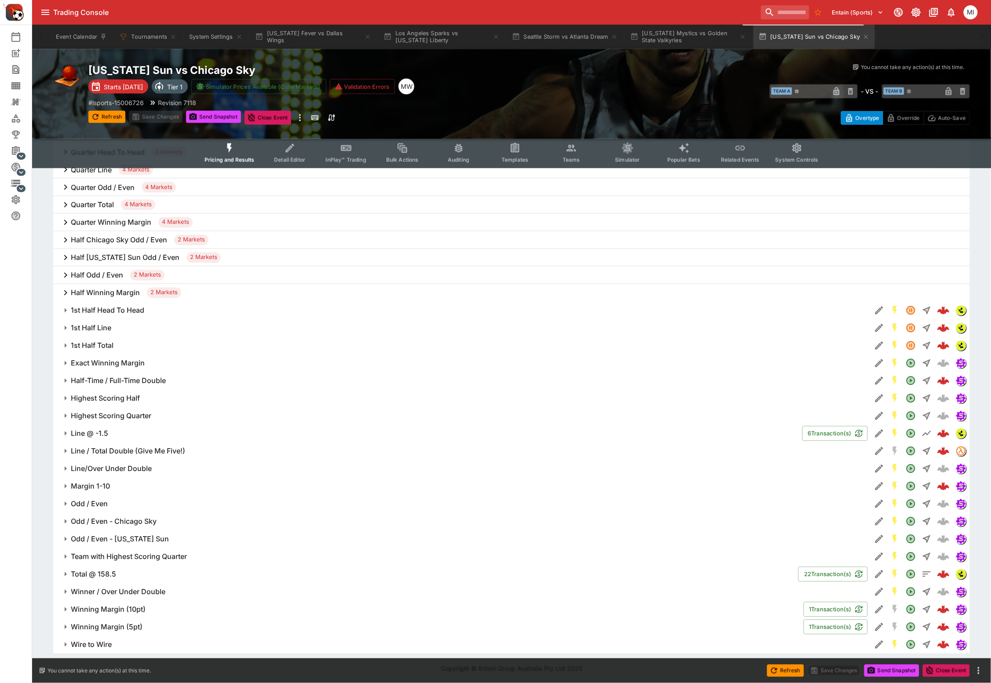
click at [118, 640] on span "Wire to Wire" at bounding box center [467, 644] width 793 height 9
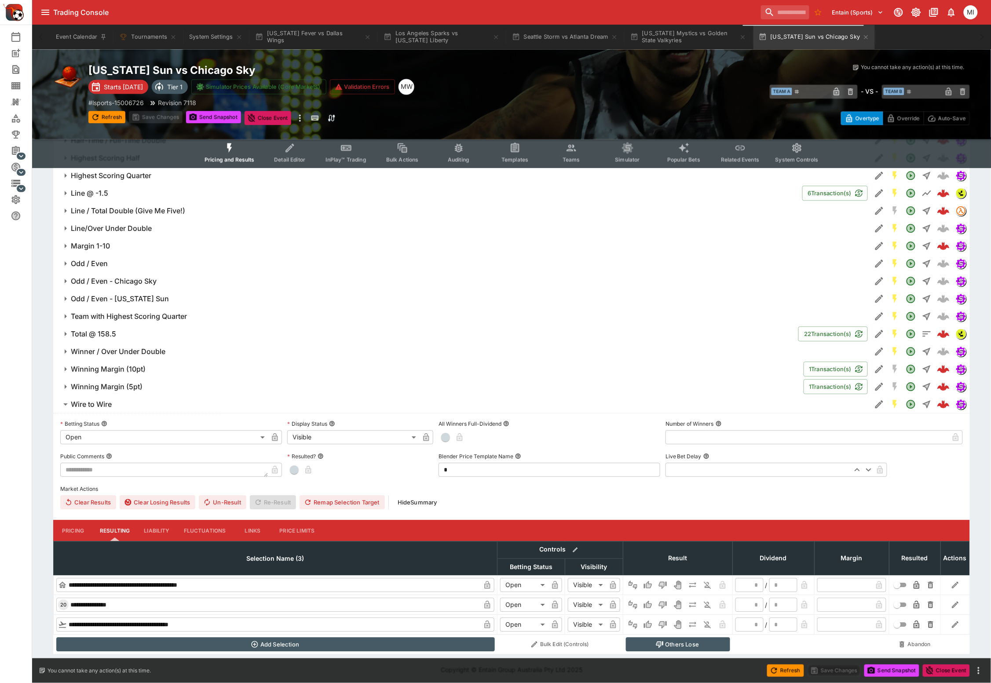
scroll to position [736, 0]
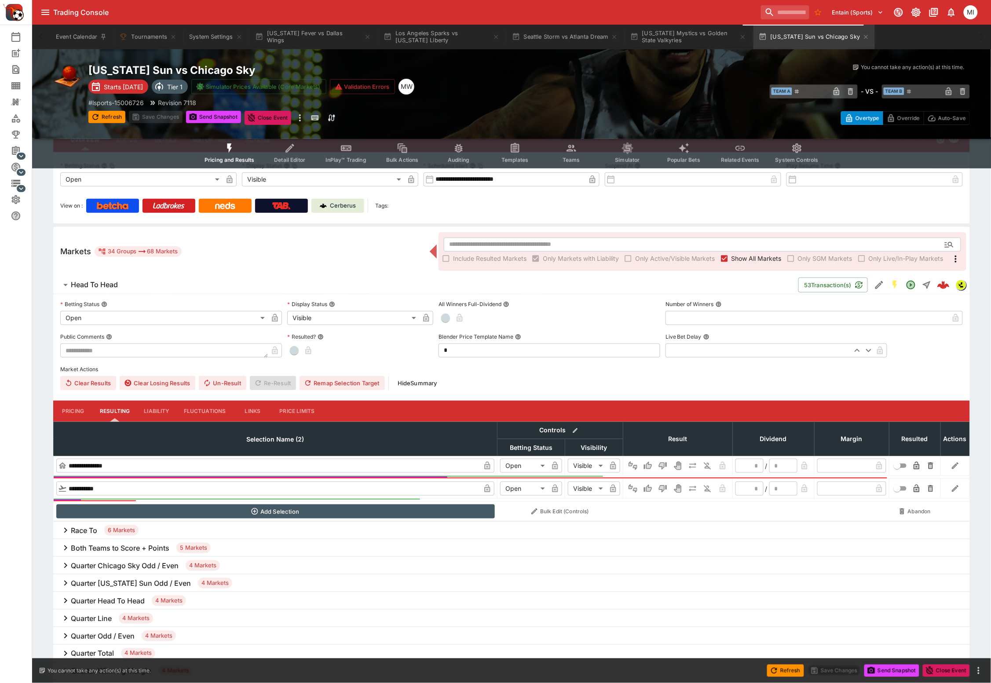
scroll to position [0, 0]
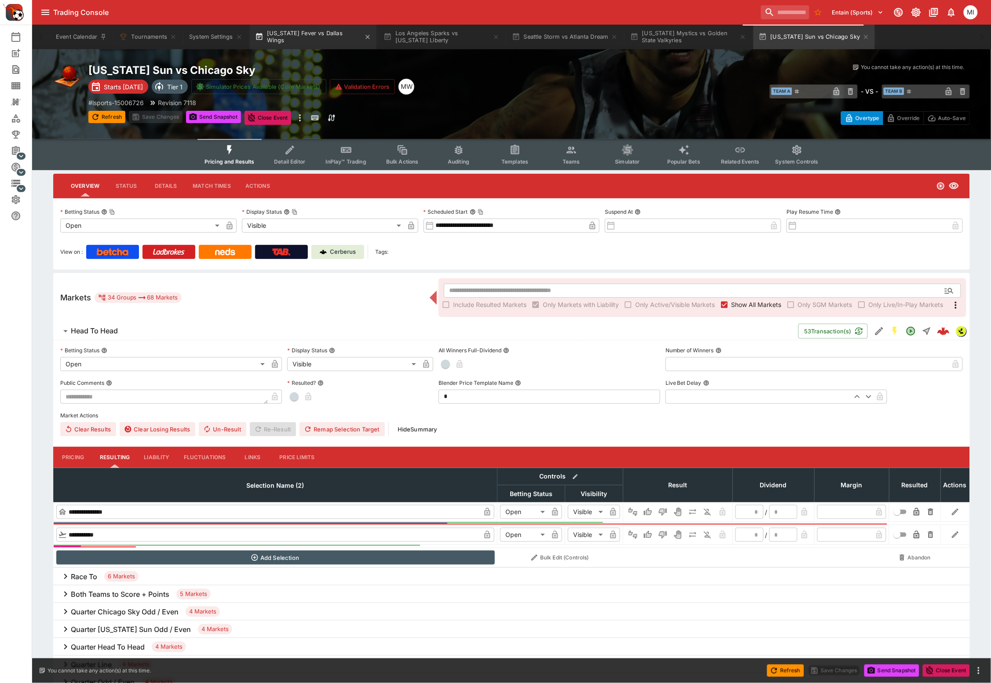
click at [324, 38] on button "Indiana Fever vs Dallas Wings" at bounding box center [313, 37] width 127 height 25
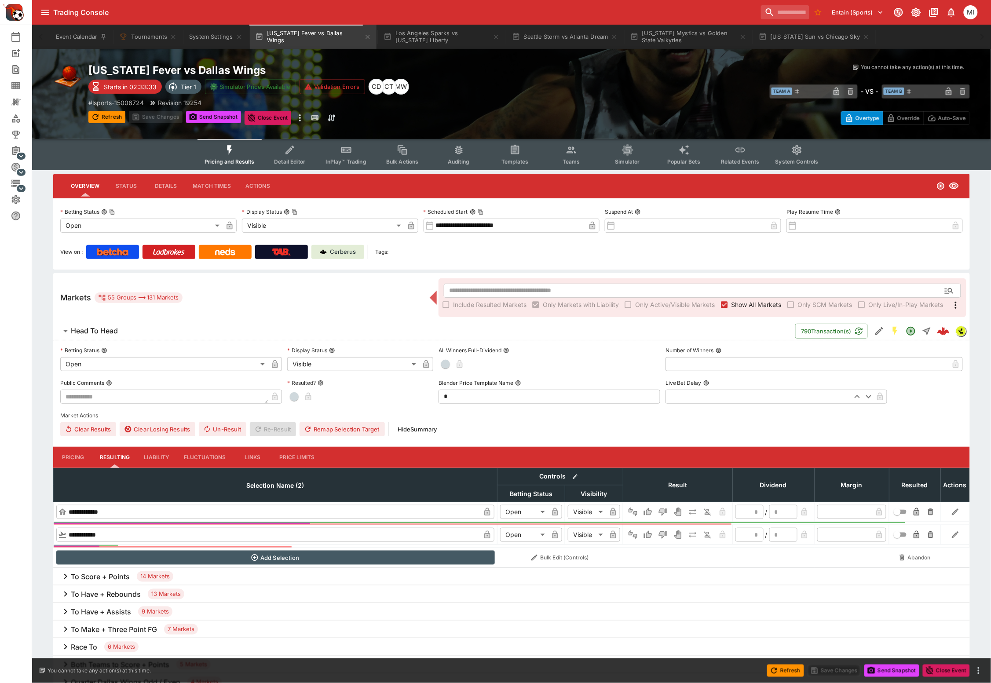
type input "**********"
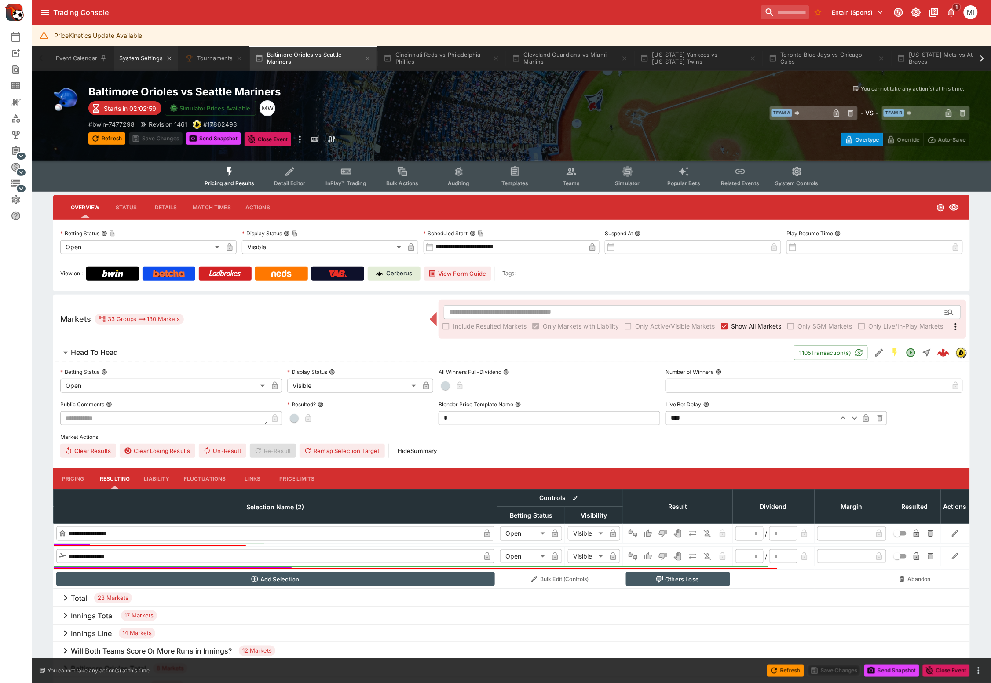
click at [131, 64] on button "System Settings" at bounding box center [146, 58] width 64 height 25
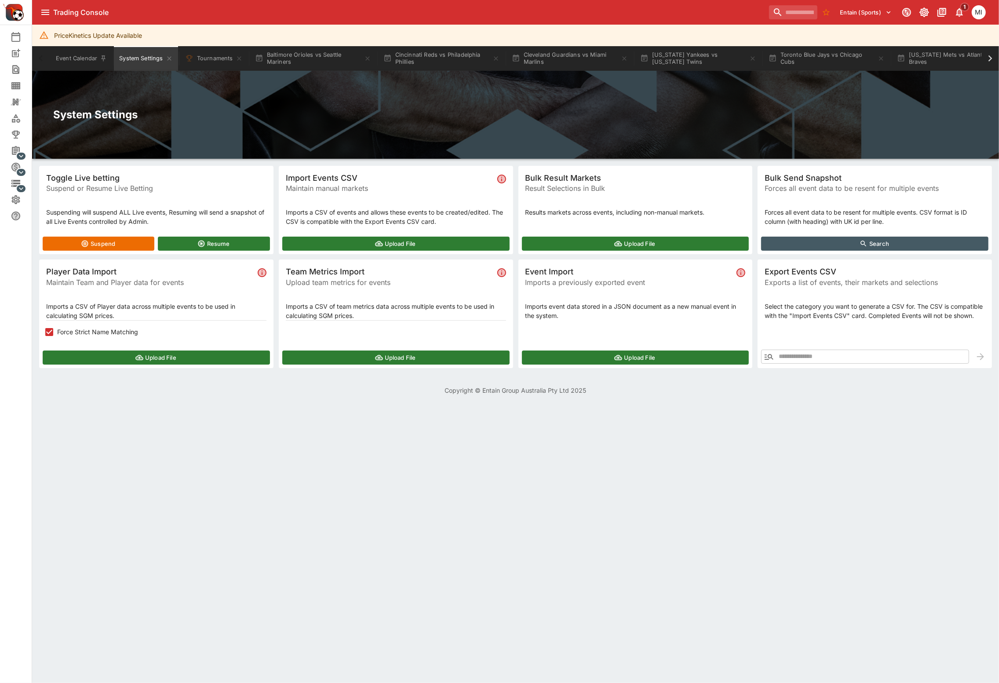
click at [766, 355] on icon "button" at bounding box center [769, 356] width 11 height 11
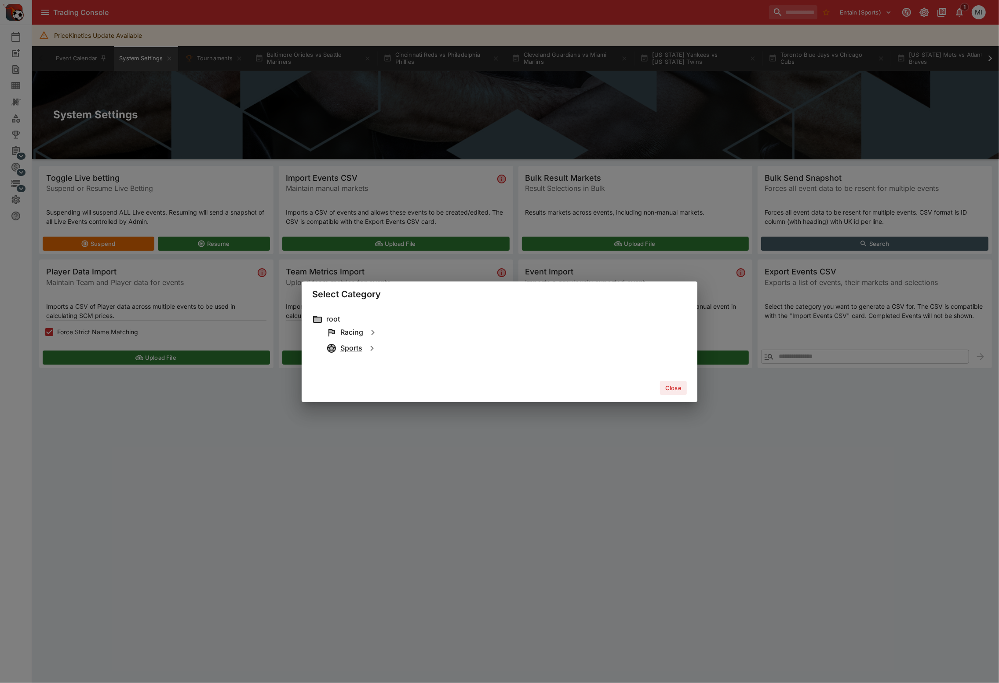
click at [354, 345] on h6 "Sports" at bounding box center [351, 347] width 22 height 9
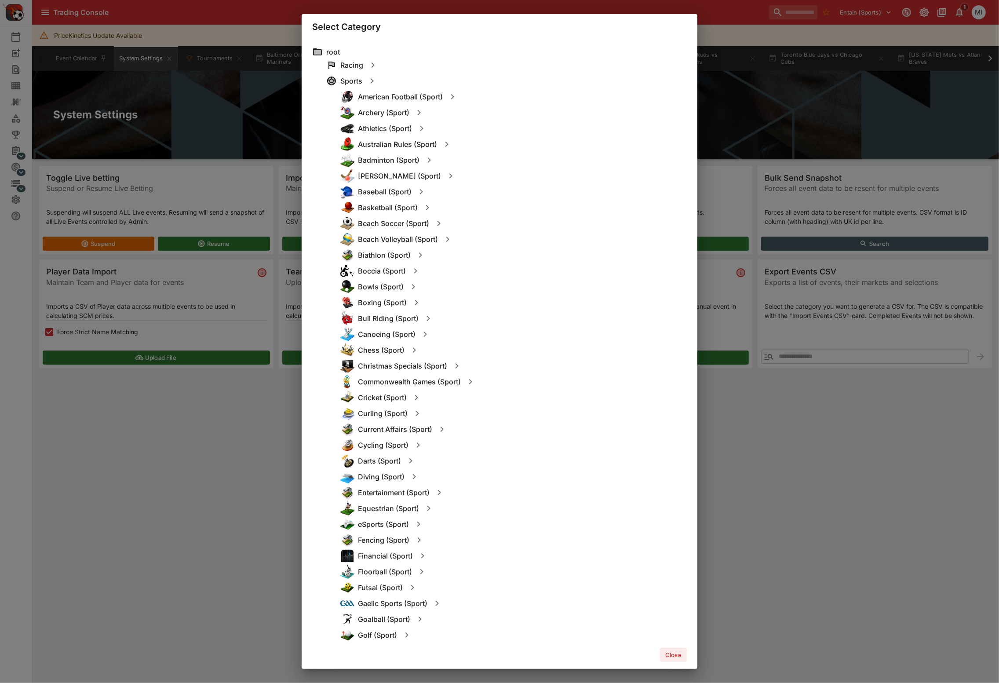
click at [378, 190] on h6 "Baseball (Sport)" at bounding box center [385, 191] width 54 height 9
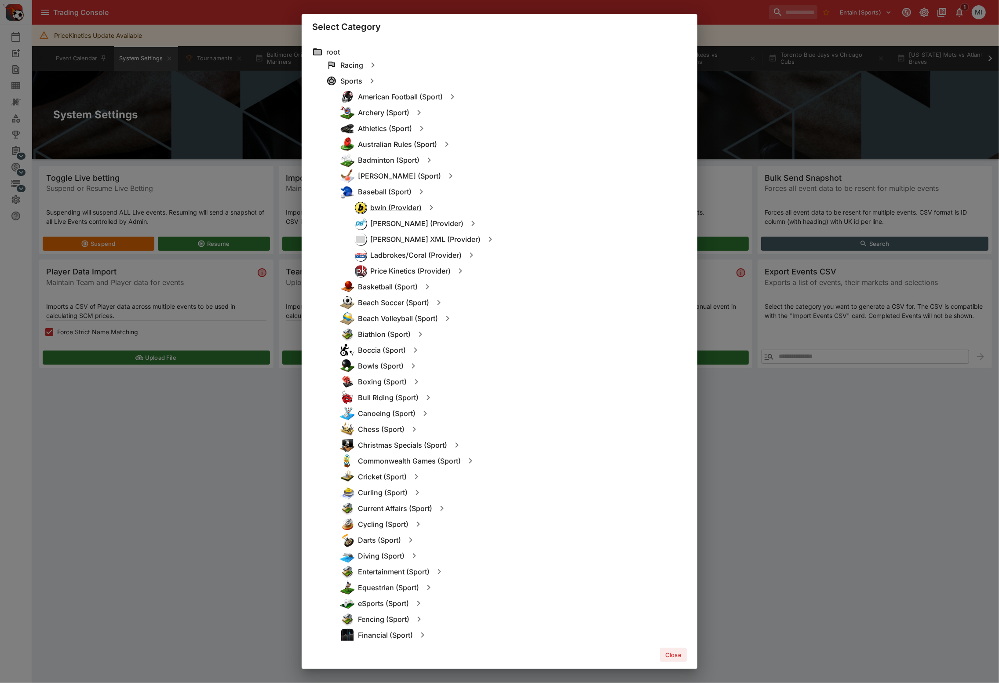
click at [405, 210] on h6 "bwin (Provider)" at bounding box center [395, 207] width 51 height 9
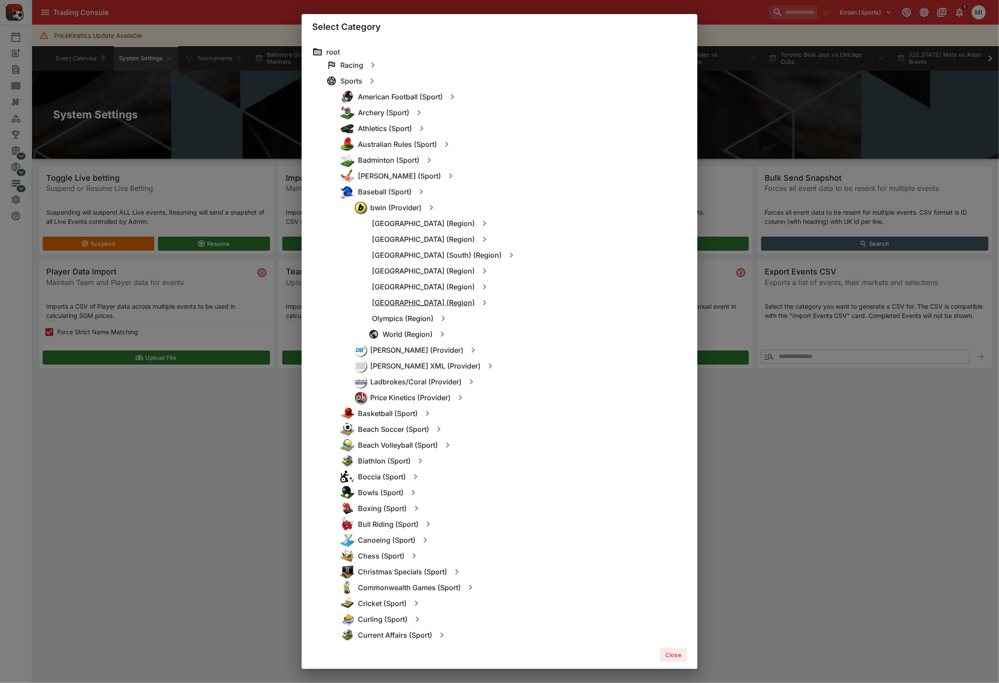
click at [438, 301] on h6 "[GEOGRAPHIC_DATA] (Region)" at bounding box center [423, 302] width 103 height 9
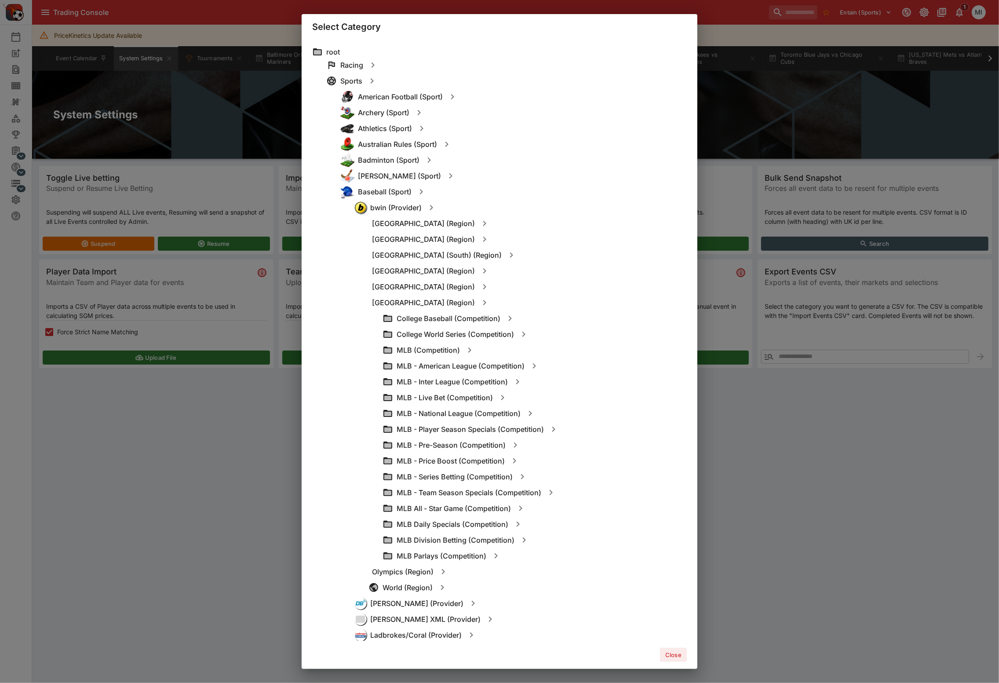
click at [470, 346] on icon "button" at bounding box center [469, 350] width 11 height 11
type input "**********"
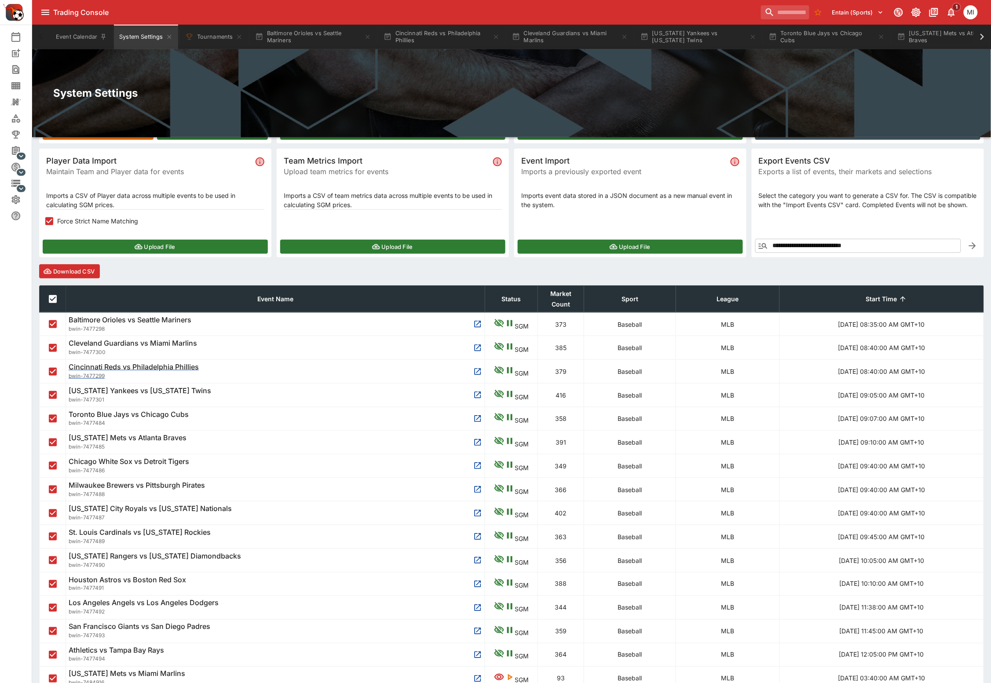
scroll to position [181, 0]
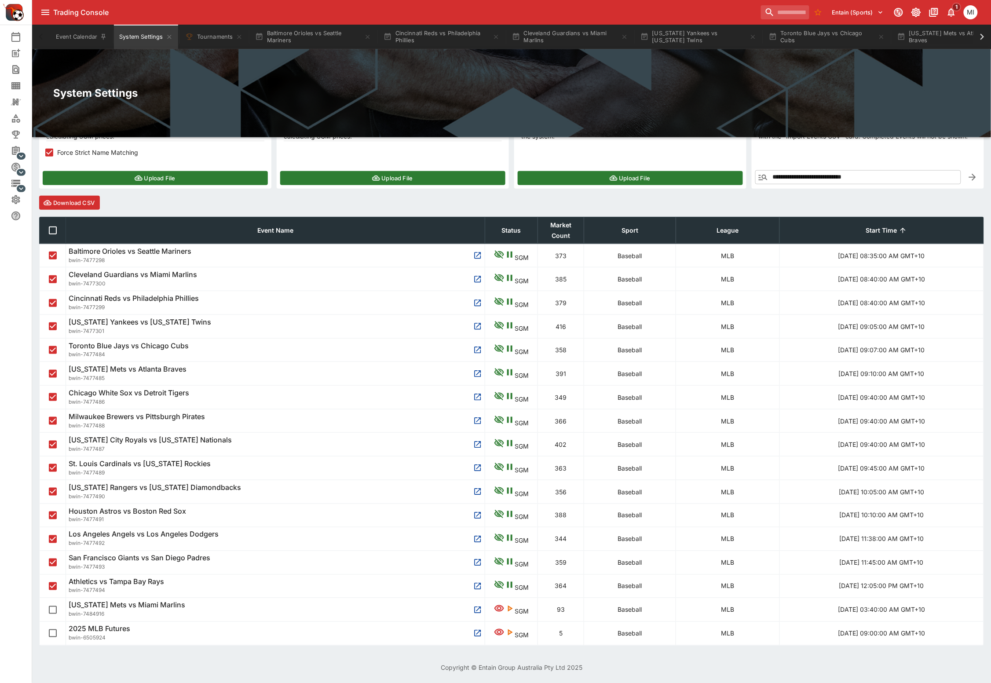
click at [84, 202] on button "Download CSV" at bounding box center [69, 203] width 61 height 14
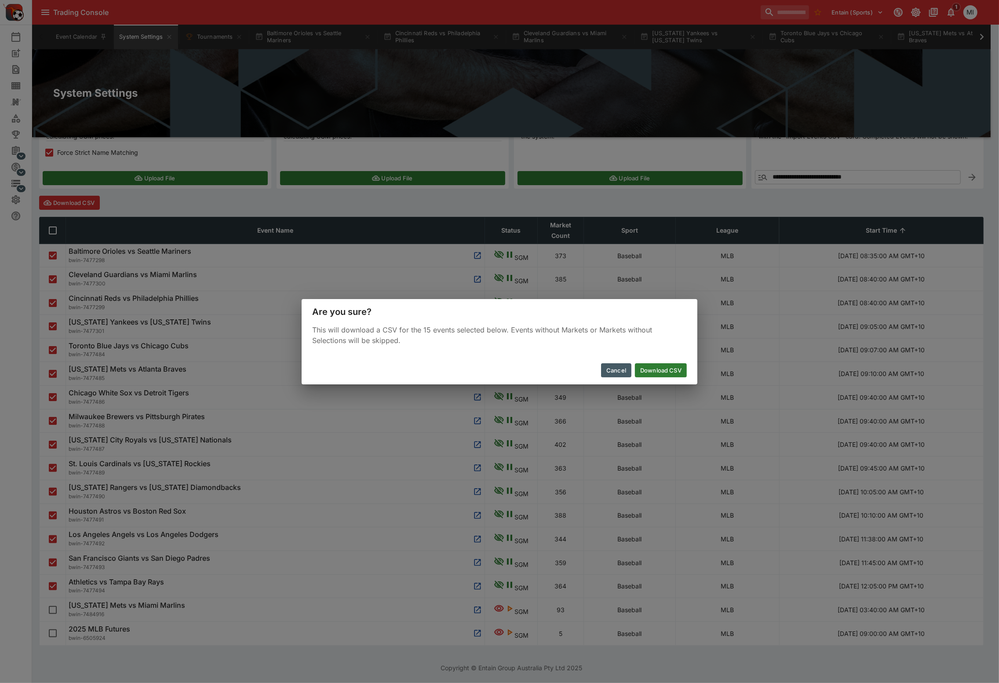
click at [661, 366] on button "Download CSV" at bounding box center [661, 370] width 52 height 14
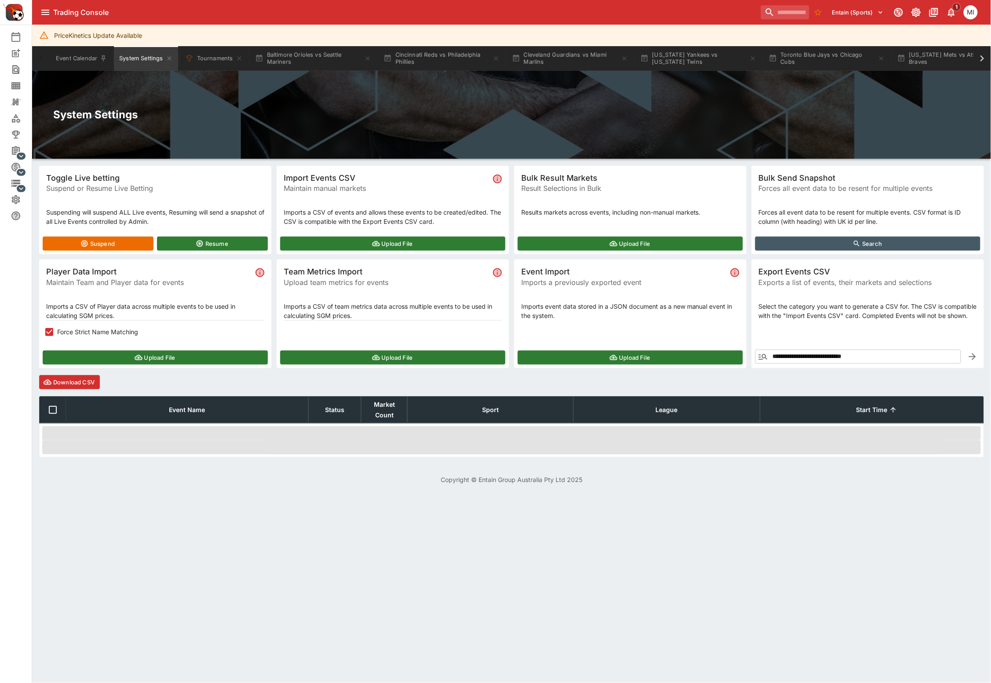
scroll to position [0, 0]
click at [129, 352] on button "Upload File" at bounding box center [156, 357] width 227 height 14
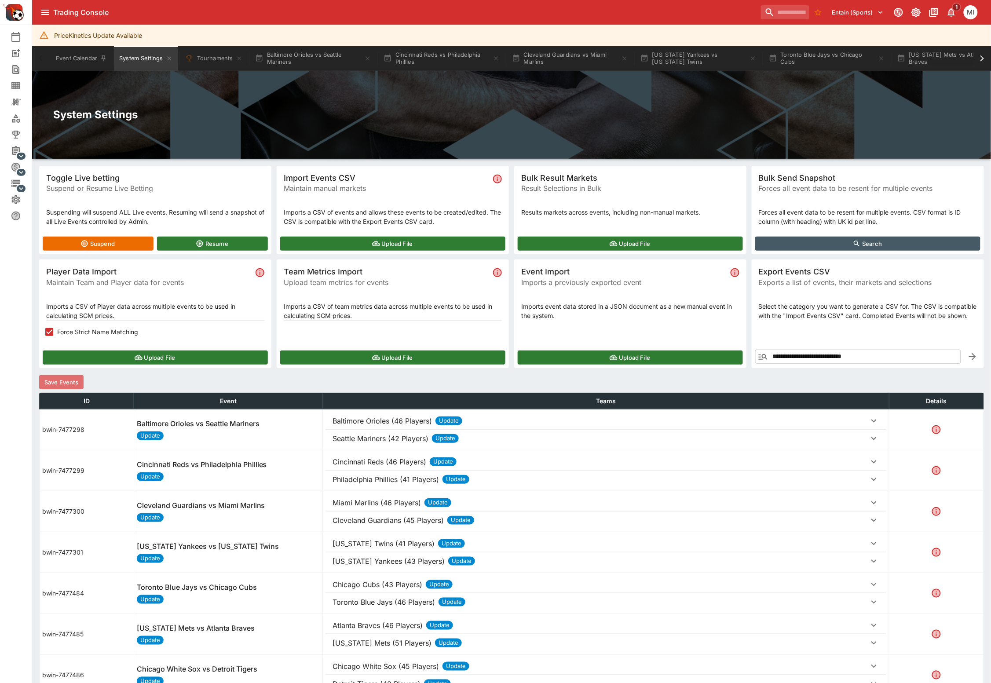
click at [63, 386] on button "Save Events" at bounding box center [61, 382] width 44 height 14
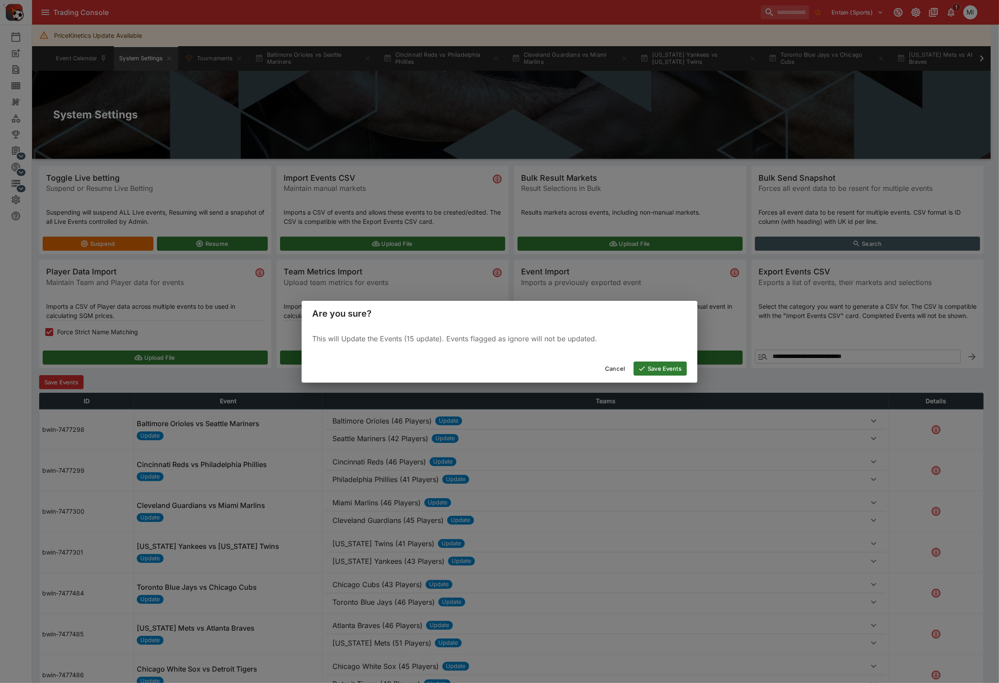
click at [652, 363] on button "Save Events" at bounding box center [660, 368] width 53 height 14
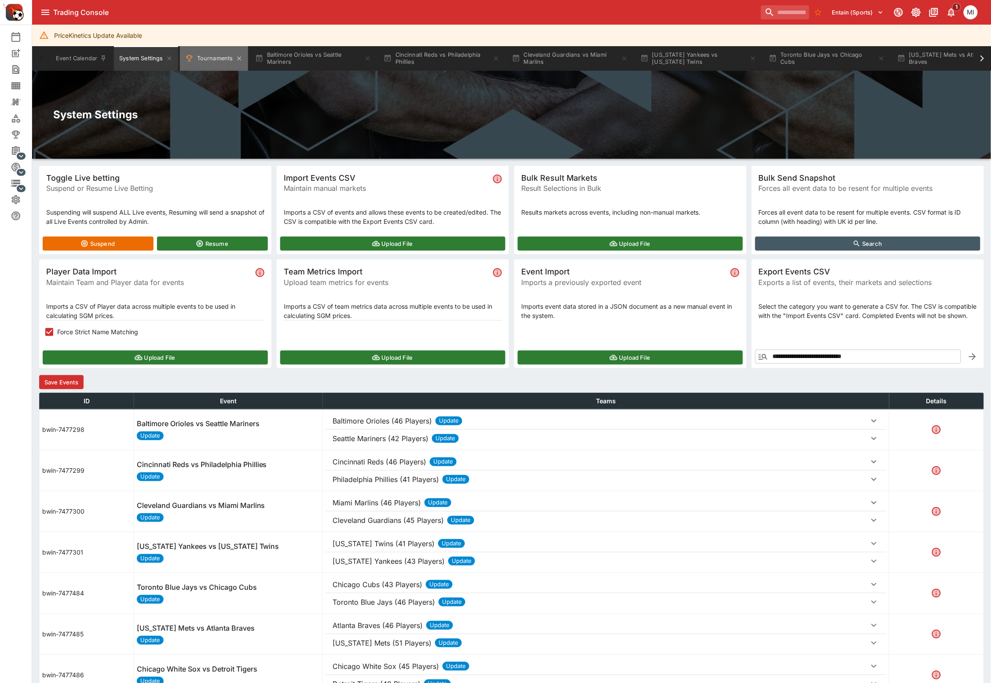
click at [211, 60] on button "Tournaments" at bounding box center [214, 58] width 68 height 25
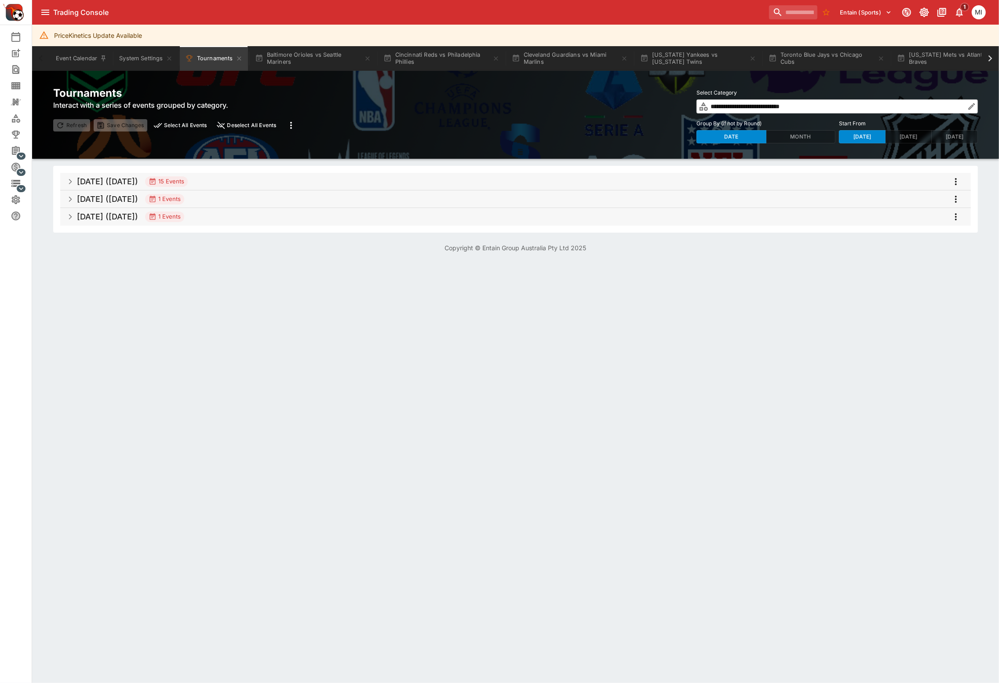
drag, startPoint x: 299, startPoint y: 180, endPoint x: 642, endPoint y: 182, distance: 342.5
click at [301, 180] on span "[DATE] ([DATE]) 15 Events" at bounding box center [520, 182] width 887 height 16
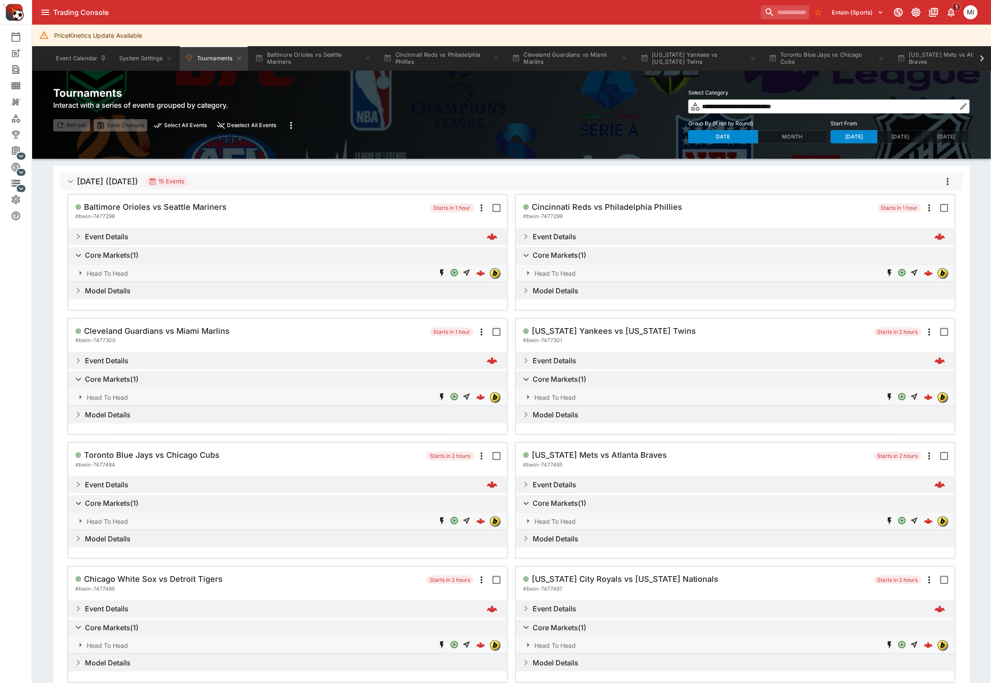
click at [948, 184] on icon "more" at bounding box center [948, 181] width 2 height 7
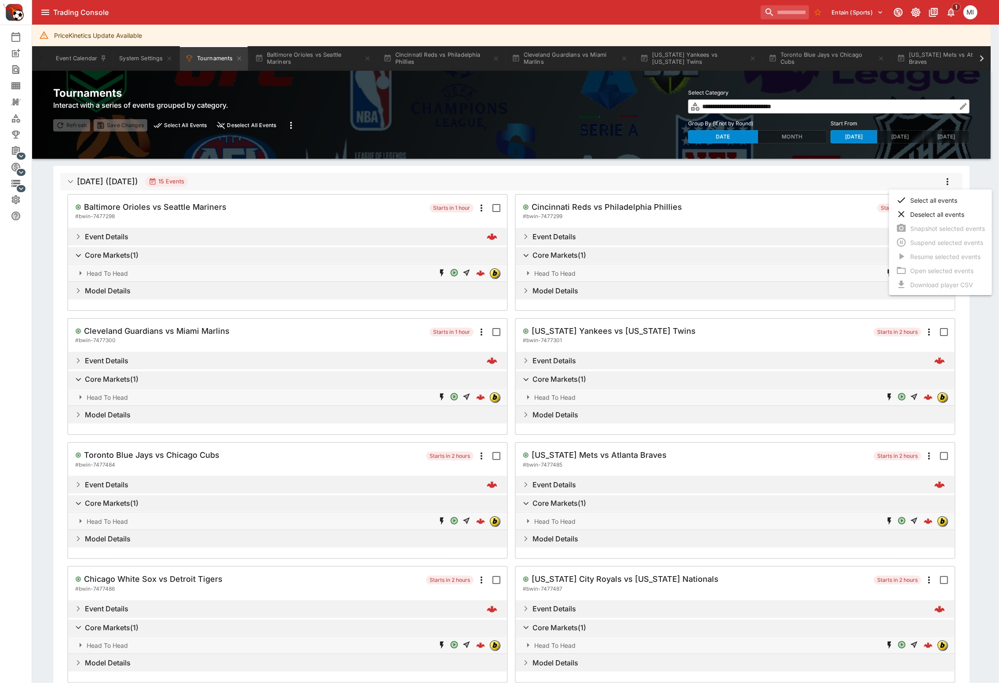
click at [936, 201] on li "Select all events" at bounding box center [940, 200] width 103 height 14
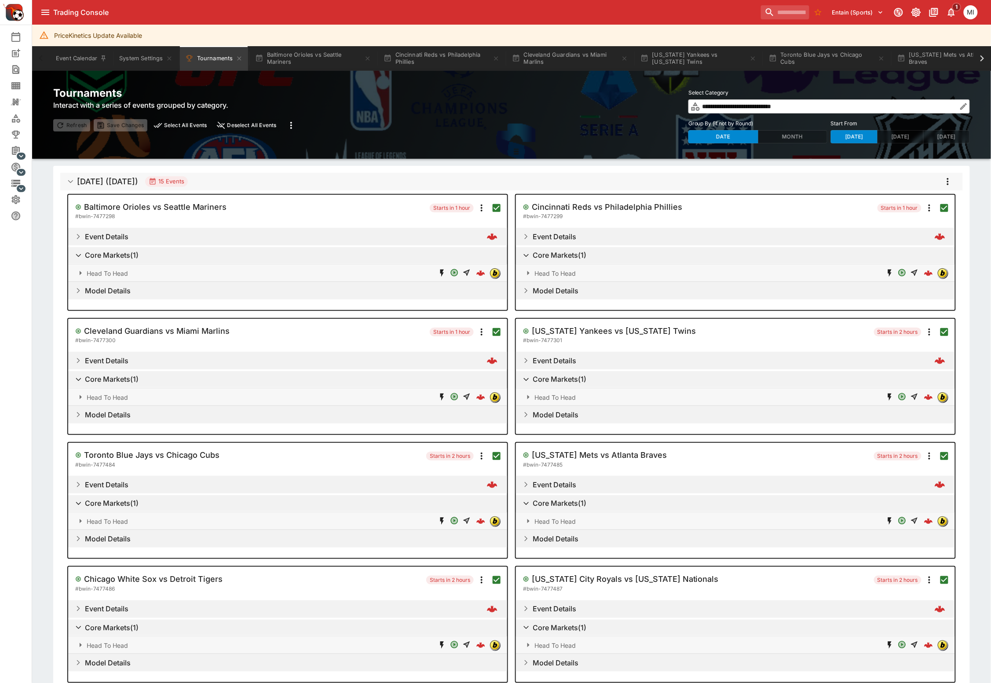
click at [949, 185] on icon "more" at bounding box center [947, 181] width 11 height 11
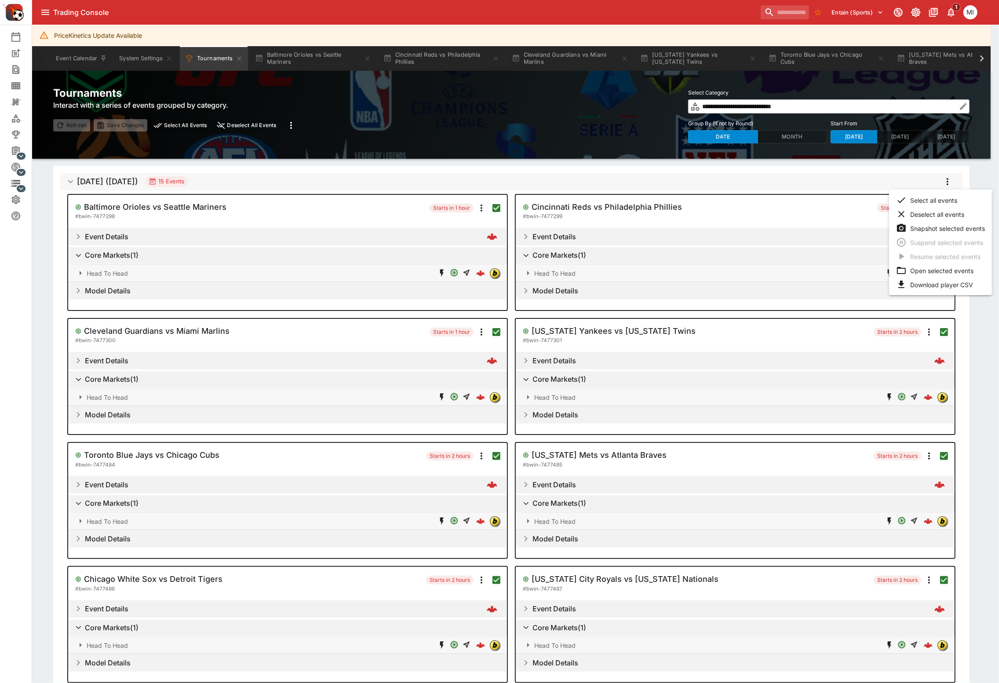
click at [930, 229] on li "Snapshot selected events" at bounding box center [940, 228] width 103 height 14
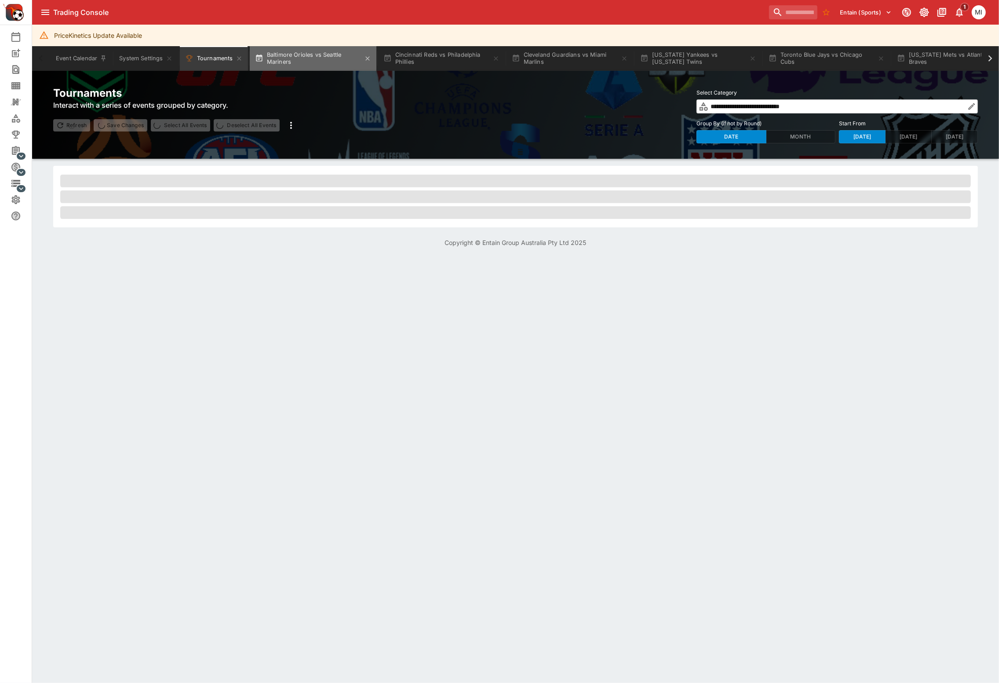
click at [301, 60] on button "Baltimore Orioles vs Seattle Mariners" at bounding box center [313, 58] width 127 height 25
